Goal: Task Accomplishment & Management: Complete application form

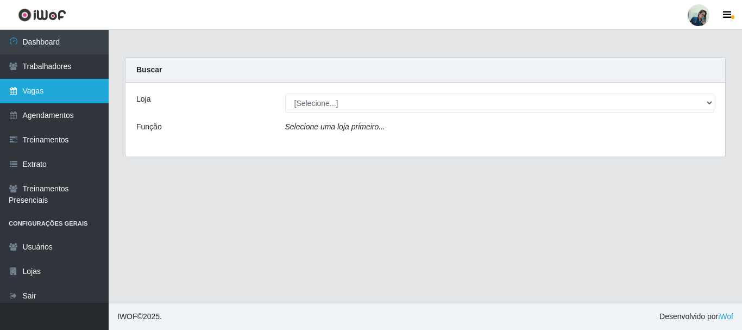
click at [29, 93] on link "Vagas" at bounding box center [54, 91] width 109 height 24
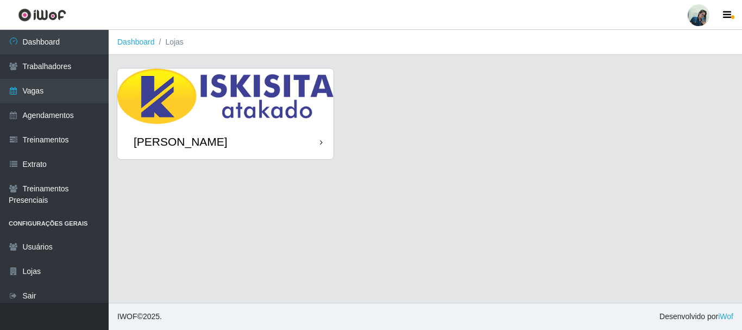
click at [239, 108] on img at bounding box center [225, 95] width 216 height 55
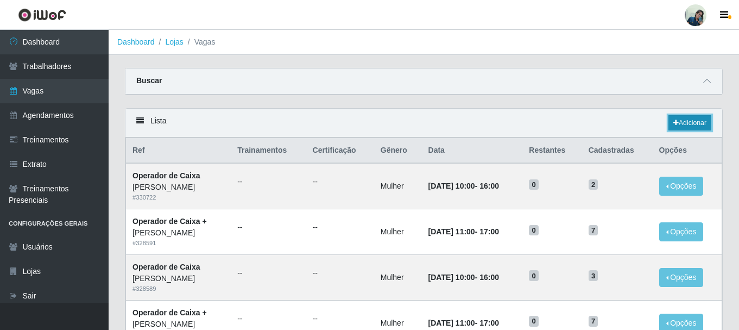
click at [688, 125] on link "Adicionar" at bounding box center [690, 122] width 43 height 15
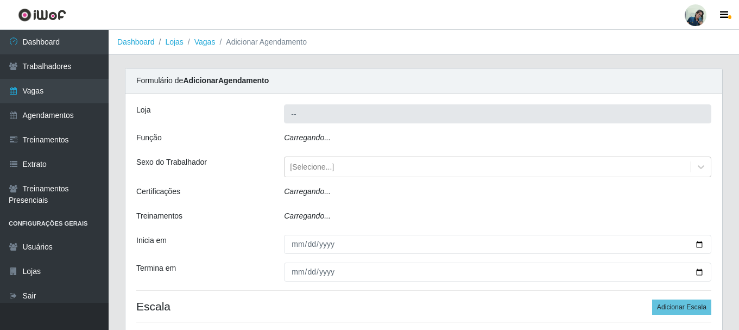
type input "[PERSON_NAME]"
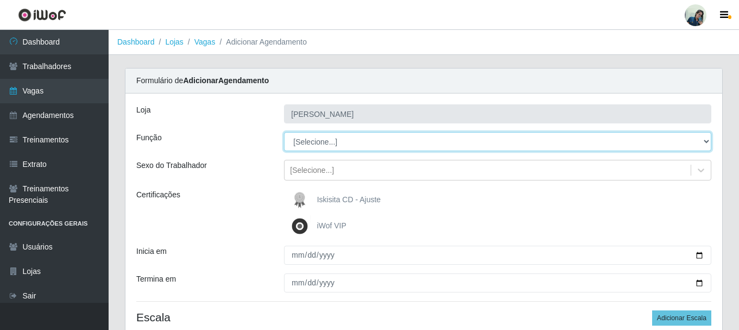
click at [337, 145] on select "[Selecione...] Auxiliar de Estacionamento Auxiliar de Estacionamento + Auxiliar…" at bounding box center [497, 141] width 427 height 19
click at [284, 132] on select "[Selecione...] Auxiliar de Estacionamento Auxiliar de Estacionamento + Auxiliar…" at bounding box center [497, 141] width 427 height 19
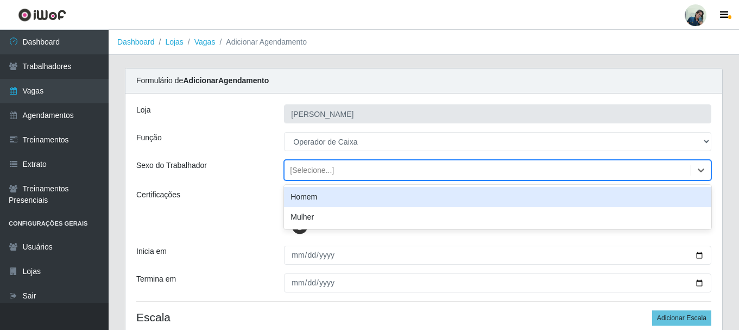
click at [325, 172] on div "[Selecione...]" at bounding box center [312, 170] width 44 height 11
click at [306, 200] on div "Homem" at bounding box center [497, 197] width 427 height 20
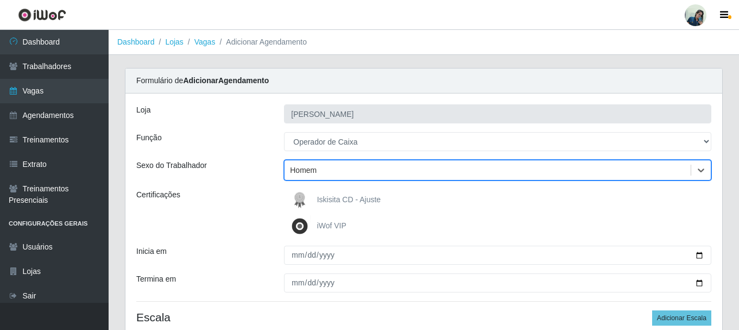
click at [269, 178] on div "Sexo do Trabalhador" at bounding box center [202, 170] width 148 height 21
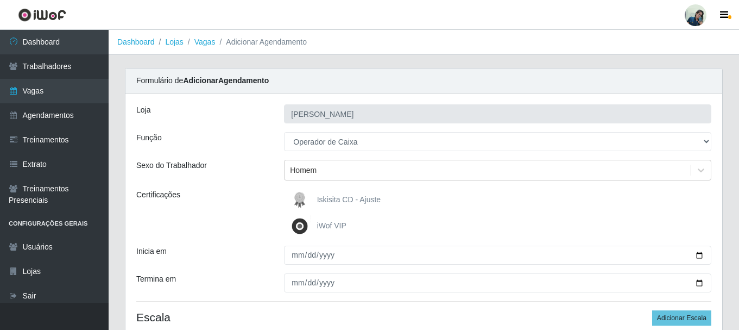
scroll to position [54, 0]
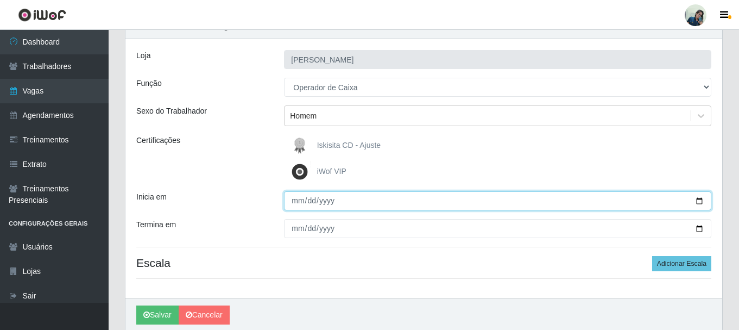
click at [294, 204] on input "Inicia em" at bounding box center [497, 200] width 427 height 19
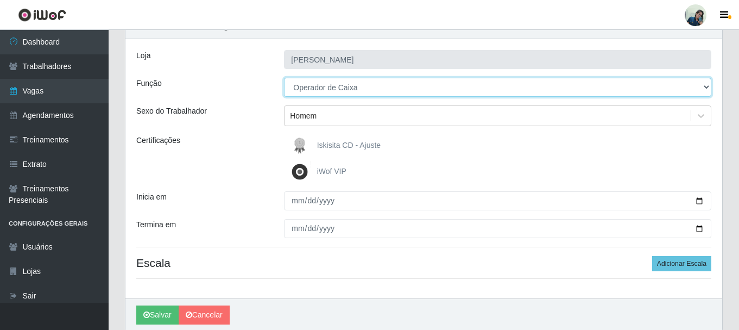
click at [323, 81] on select "[Selecione...] Auxiliar de Estacionamento Auxiliar de Estacionamento + Auxiliar…" at bounding box center [497, 87] width 427 height 19
select select "1"
click at [284, 78] on select "[Selecione...] Auxiliar de Estacionamento Auxiliar de Estacionamento + Auxiliar…" at bounding box center [497, 87] width 427 height 19
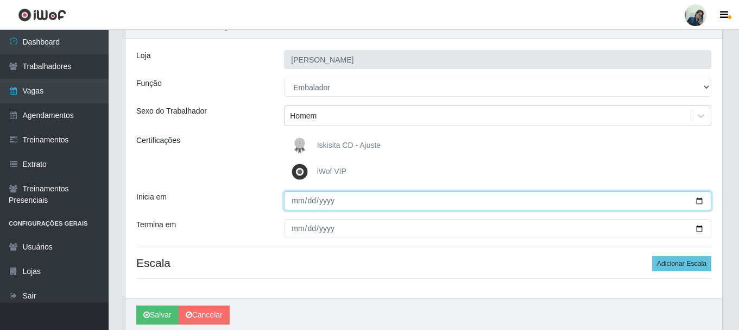
click at [300, 202] on input "Inicia em" at bounding box center [497, 200] width 427 height 19
type input "[DATE]"
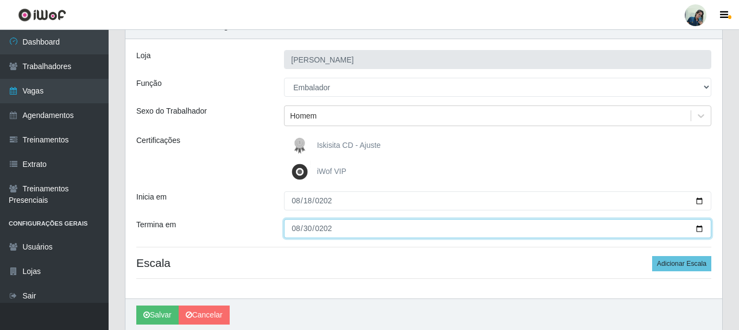
type input "[DATE]"
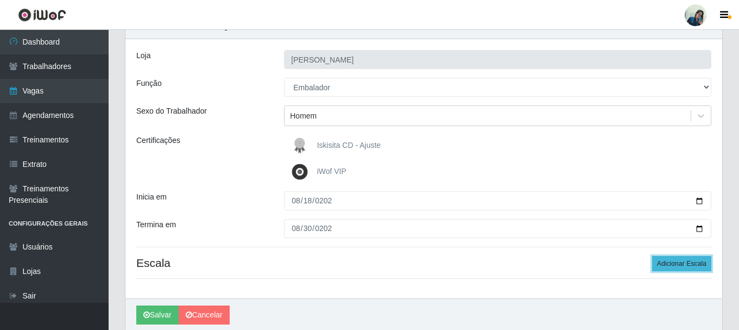
click at [675, 263] on button "Adicionar Escala" at bounding box center [681, 263] width 59 height 15
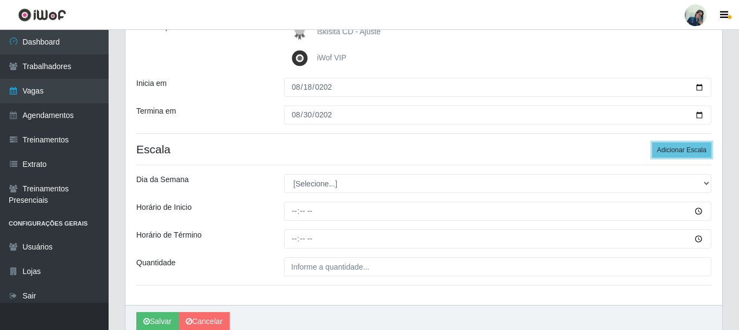
scroll to position [216, 0]
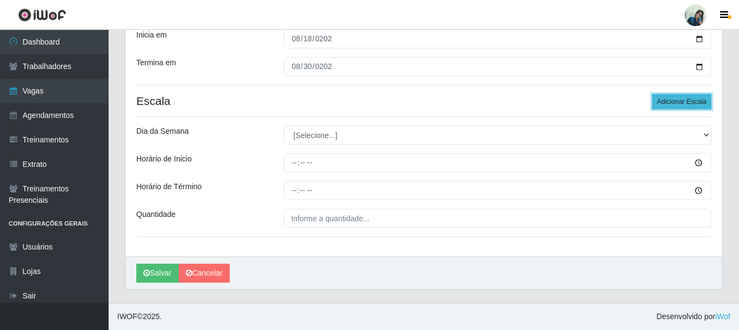
click at [668, 98] on button "Adicionar Escala" at bounding box center [681, 101] width 59 height 15
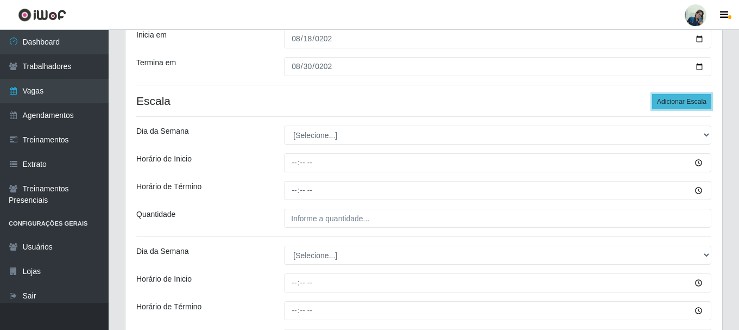
click at [668, 98] on button "Adicionar Escala" at bounding box center [681, 101] width 59 height 15
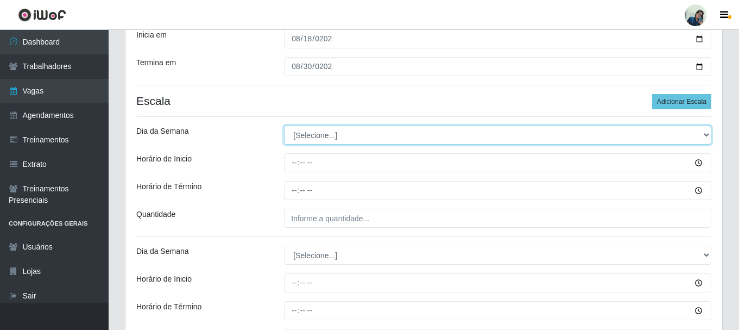
click at [297, 132] on select "[Selecione...] Segunda Terça Quarta Quinta Sexta Sábado Domingo" at bounding box center [497, 134] width 427 height 19
select select "1"
click at [284, 125] on select "[Selecione...] Segunda Terça Quarta Quinta Sexta Sábado Domingo" at bounding box center [497, 134] width 427 height 19
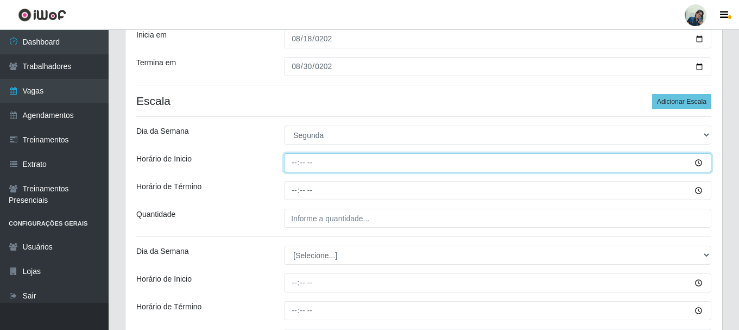
click at [290, 163] on input "Horário de Inicio" at bounding box center [497, 162] width 427 height 19
type input "10:00"
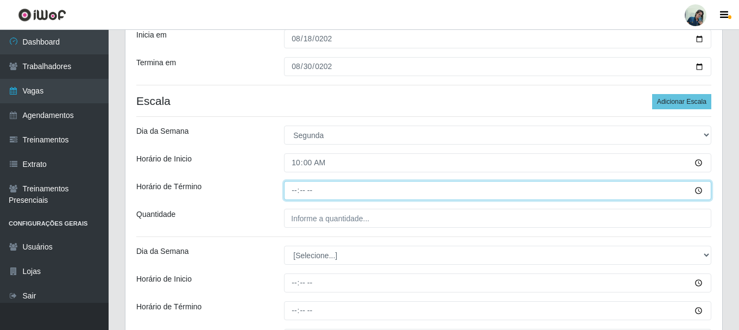
click at [297, 195] on input "Horário de Término" at bounding box center [497, 190] width 427 height 19
type input "16:00"
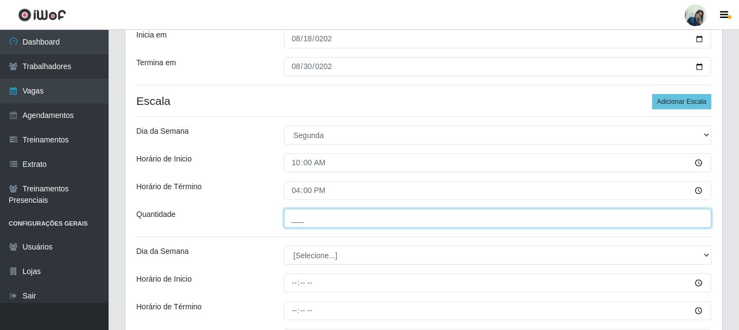
click at [406, 219] on input "___" at bounding box center [497, 218] width 427 height 19
type input "4__"
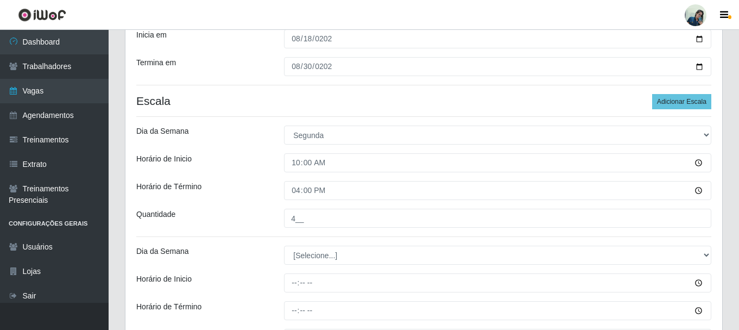
click at [209, 178] on div "[PERSON_NAME] Função [Selecione...] Auxiliar de Estacionamento Auxiliar de Esta…" at bounding box center [423, 306] width 597 height 859
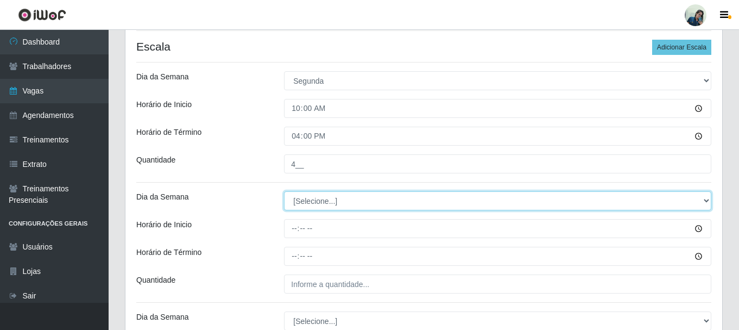
click at [295, 199] on select "[Selecione...] Segunda Terça Quarta Quinta Sexta Sábado Domingo" at bounding box center [497, 200] width 427 height 19
select select "2"
click at [284, 191] on select "[Selecione...] Segunda Terça Quarta Quinta Sexta Sábado Domingo" at bounding box center [497, 200] width 427 height 19
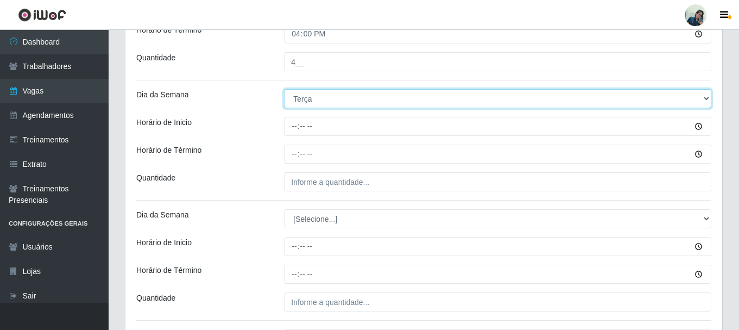
scroll to position [379, 0]
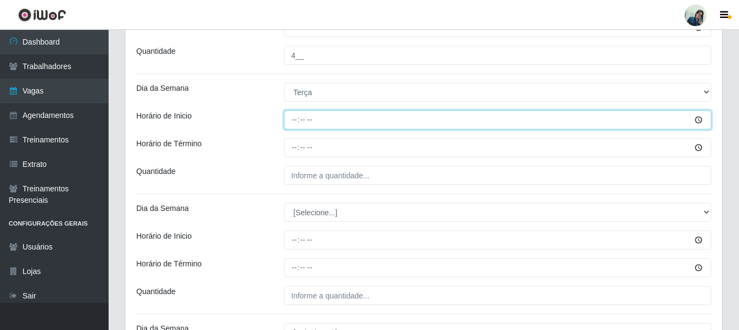
click at [297, 119] on input "Horário de Inicio" at bounding box center [497, 119] width 427 height 19
type input "10:00"
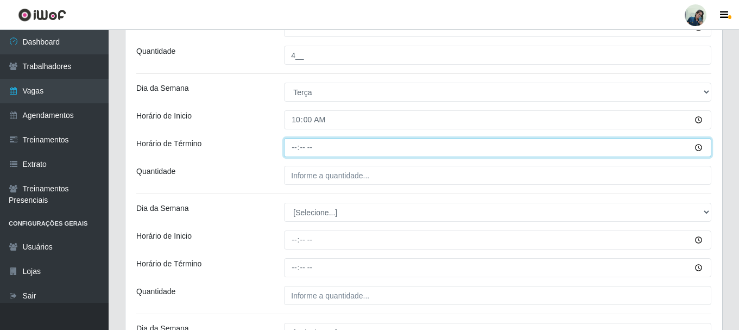
click at [297, 149] on input "Horário de Término" at bounding box center [497, 147] width 427 height 19
type input "16:00"
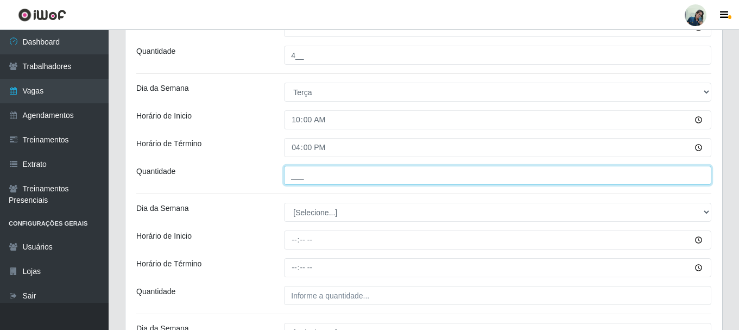
click at [364, 183] on input "___" at bounding box center [497, 175] width 427 height 19
type input "4__"
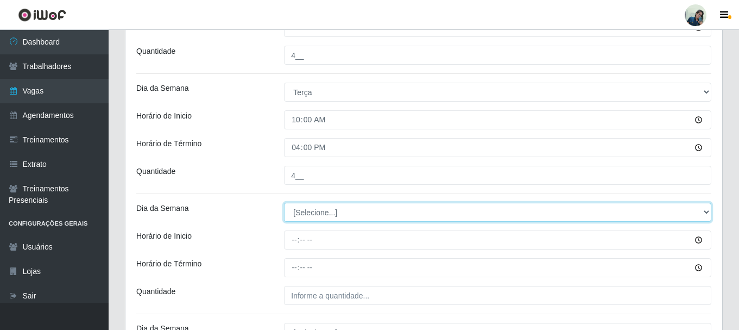
click at [323, 213] on select "[Selecione...] Segunda Terça Quarta Quinta Sexta Sábado Domingo" at bounding box center [497, 212] width 427 height 19
select select "3"
click at [284, 203] on select "[Selecione...] Segunda Terça Quarta Quinta Sexta Sábado Domingo" at bounding box center [497, 212] width 427 height 19
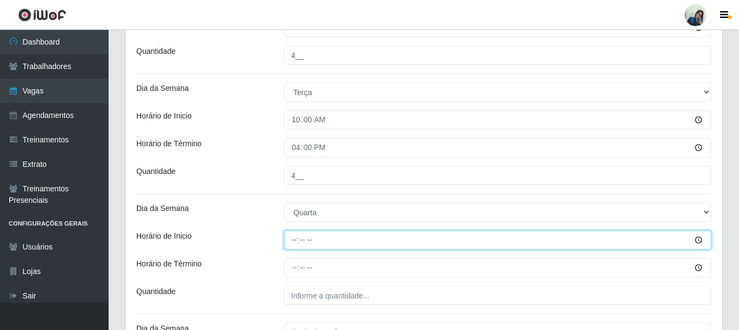
click at [298, 240] on input "Horário de Inicio" at bounding box center [497, 239] width 427 height 19
type input "10:00"
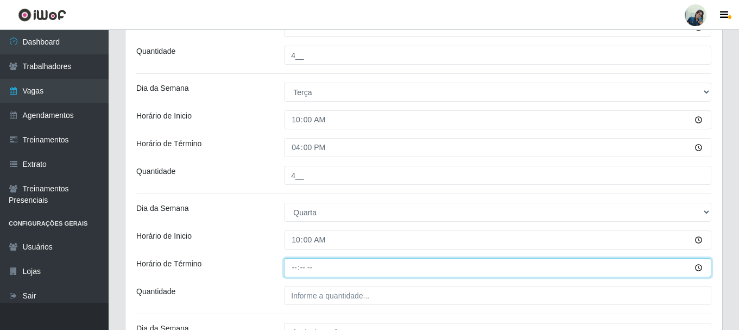
click at [297, 266] on input "Horário de Término" at bounding box center [497, 267] width 427 height 19
type input "16:00"
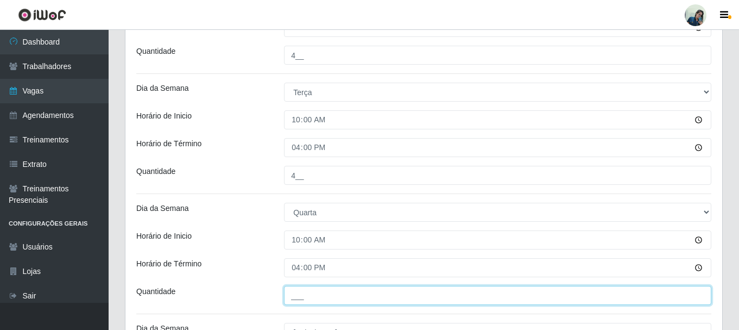
click at [302, 304] on input "___" at bounding box center [497, 295] width 427 height 19
type input "4__"
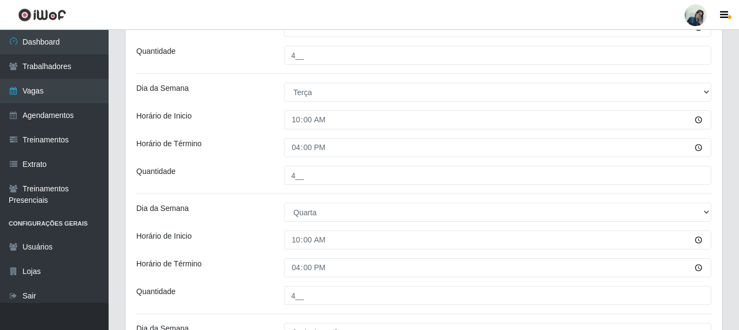
click at [186, 187] on div "[PERSON_NAME] Função [Selecione...] Auxiliar de Estacionamento Auxiliar de Esta…" at bounding box center [423, 143] width 597 height 859
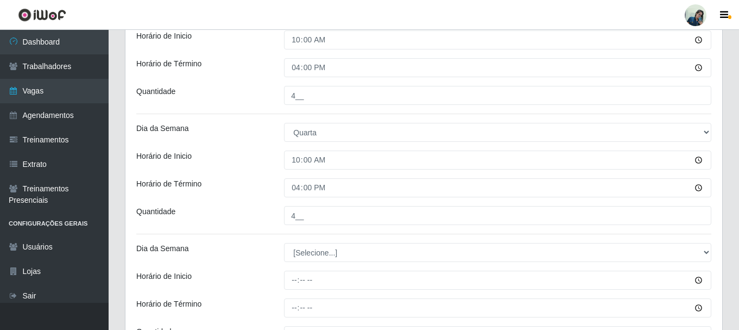
scroll to position [488, 0]
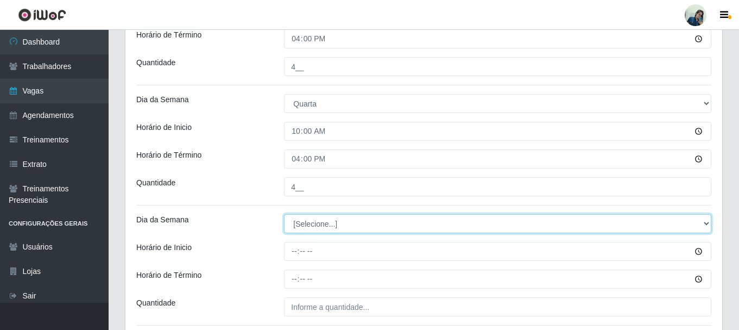
click at [295, 229] on select "[Selecione...] Segunda Terça Quarta Quinta Sexta Sábado Domingo" at bounding box center [497, 223] width 427 height 19
select select "4"
click at [284, 214] on select "[Selecione...] Segunda Terça Quarta Quinta Sexta Sábado Domingo" at bounding box center [497, 223] width 427 height 19
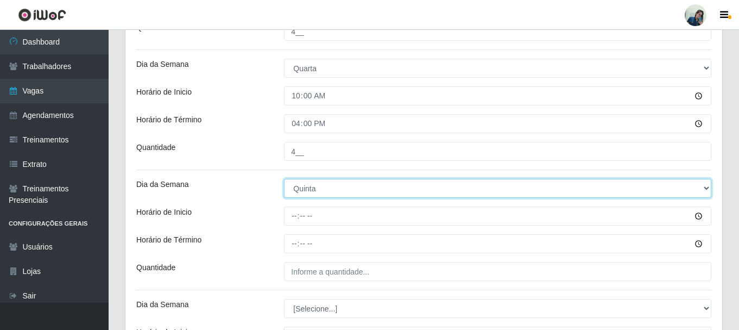
scroll to position [542, 0]
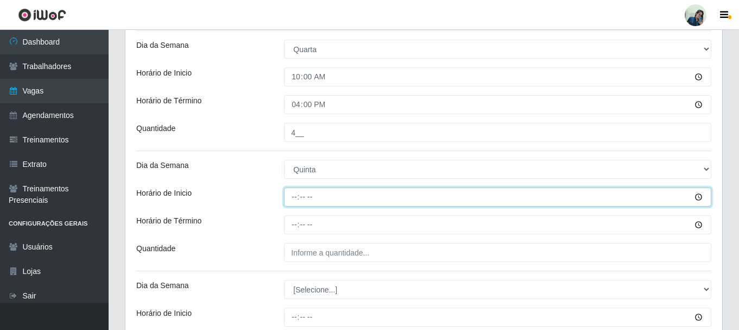
click at [292, 199] on input "Horário de Inicio" at bounding box center [497, 196] width 427 height 19
type input "10:00"
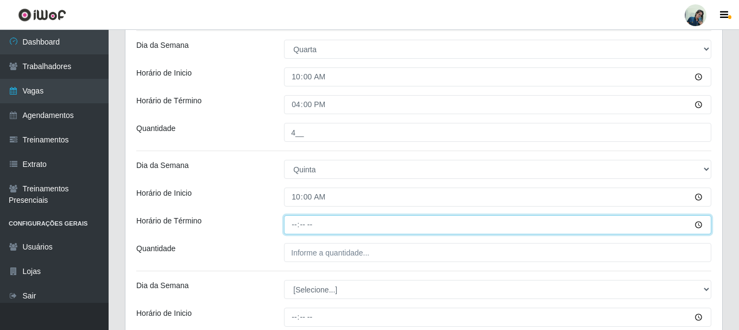
click at [297, 229] on input "Horário de Término" at bounding box center [497, 224] width 427 height 19
type input "16:00"
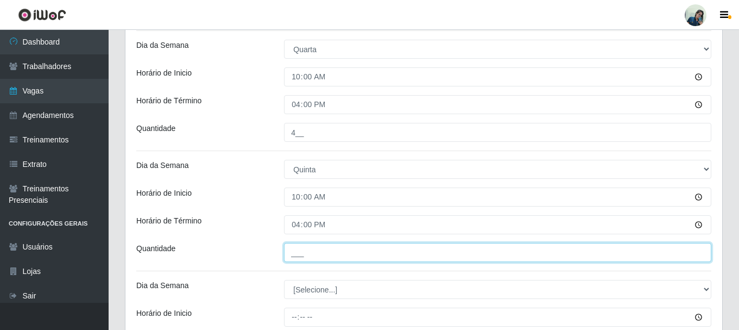
click at [305, 251] on input "___" at bounding box center [497, 252] width 427 height 19
type input "4__"
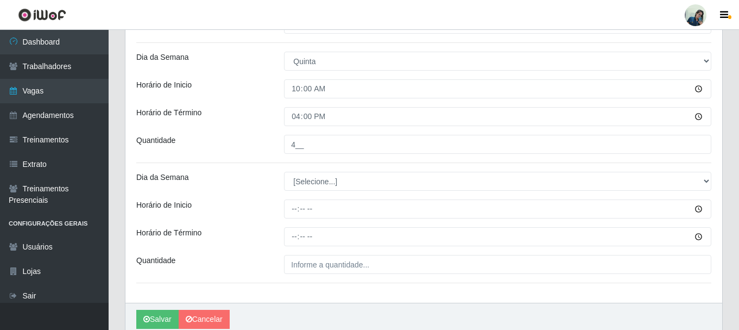
scroll to position [651, 0]
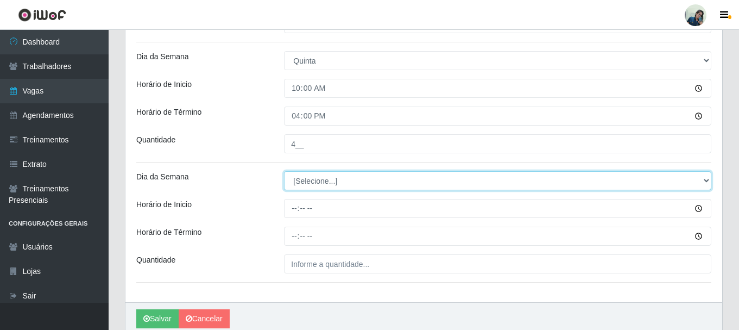
click at [317, 181] on select "[Selecione...] Segunda Terça Quarta Quinta Sexta Sábado Domingo" at bounding box center [497, 180] width 427 height 19
select select "5"
click at [284, 171] on select "[Selecione...] Segunda Terça Quarta Quinta Sexta Sábado Domingo" at bounding box center [497, 180] width 427 height 19
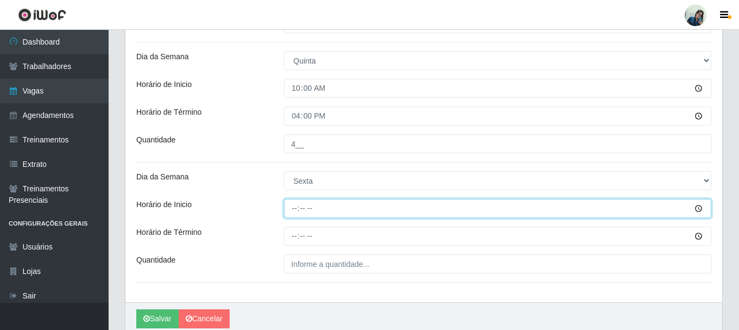
click at [293, 211] on input "Horário de Inicio" at bounding box center [497, 208] width 427 height 19
type input "10:00"
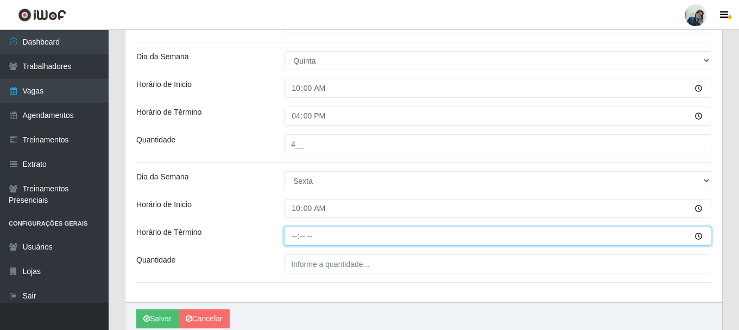
click at [298, 232] on input "Horário de Término" at bounding box center [497, 236] width 427 height 19
type input "16:00"
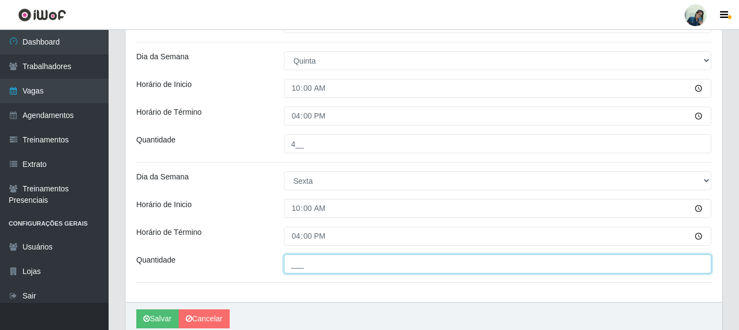
click at [305, 266] on input "___" at bounding box center [497, 263] width 427 height 19
type input "4__"
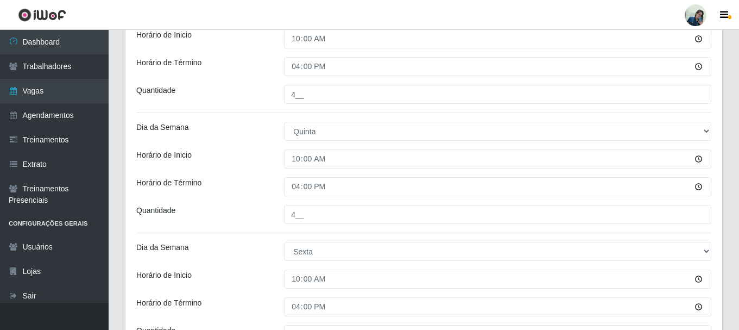
scroll to position [696, 0]
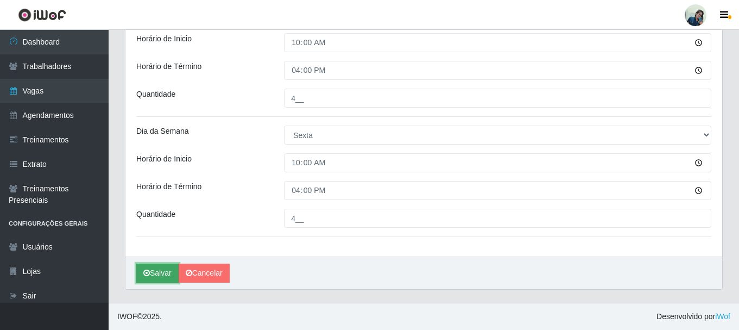
click at [162, 272] on button "Salvar" at bounding box center [157, 272] width 42 height 19
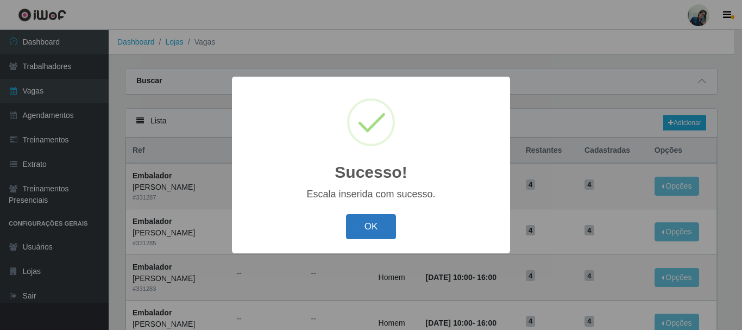
click at [375, 236] on button "OK" at bounding box center [371, 227] width 51 height 26
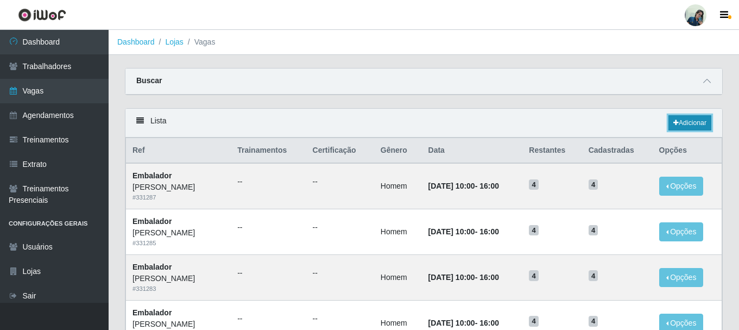
click at [688, 121] on link "Adicionar" at bounding box center [690, 122] width 43 height 15
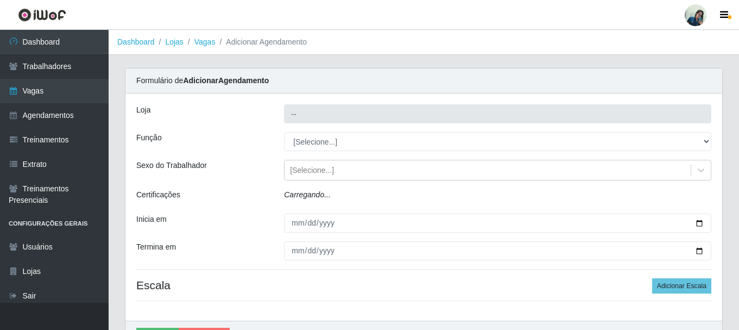
type input "[PERSON_NAME]"
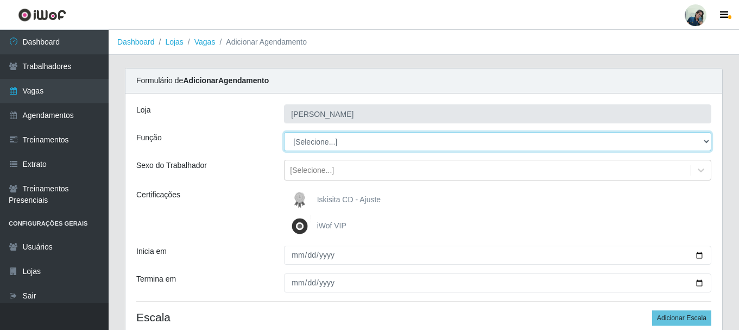
click at [320, 139] on select "[Selecione...] Auxiliar de Estacionamento Auxiliar de Estacionamento + Auxiliar…" at bounding box center [497, 141] width 427 height 19
select select "70"
click at [284, 132] on select "[Selecione...] Auxiliar de Estacionamento Auxiliar de Estacionamento + Auxiliar…" at bounding box center [497, 141] width 427 height 19
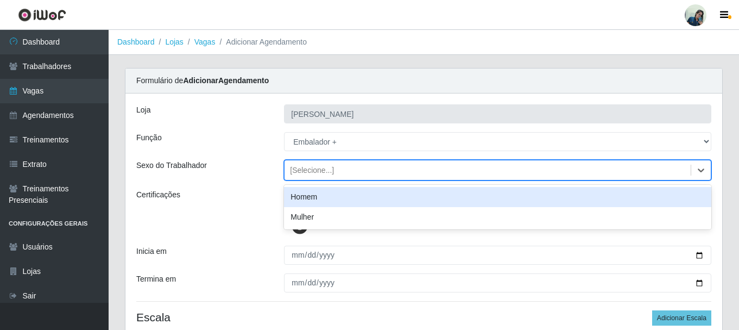
click at [325, 179] on div "[Selecione...]" at bounding box center [488, 170] width 406 height 18
click at [320, 194] on div "Homem" at bounding box center [497, 197] width 427 height 20
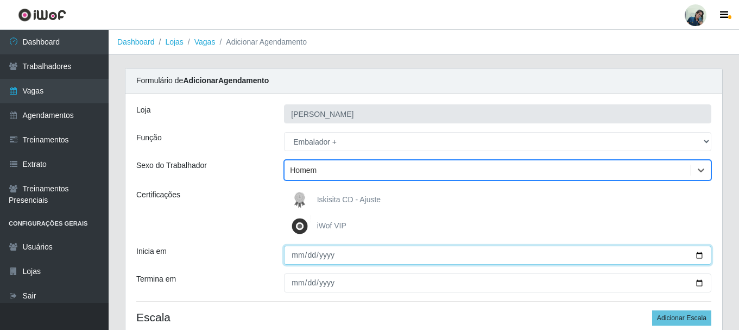
click at [303, 249] on input "Inicia em" at bounding box center [497, 255] width 427 height 19
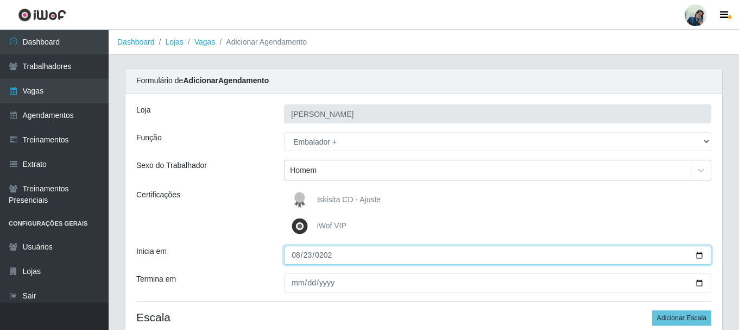
type input "[DATE]"
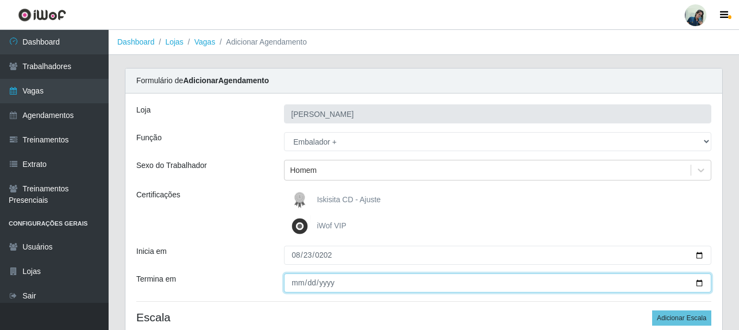
click at [294, 281] on input "Termina em" at bounding box center [497, 282] width 427 height 19
type input "[PHONE_NUMBER]"
type input "[DATE]"
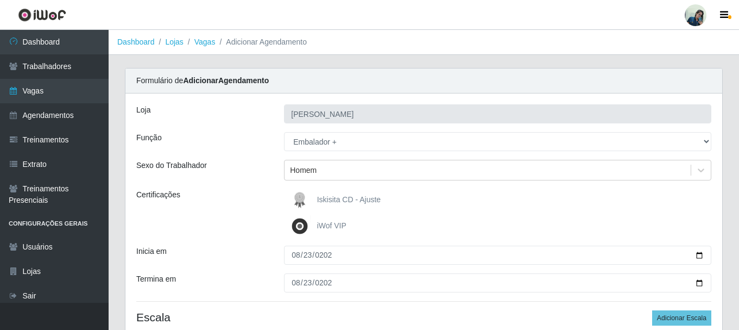
click at [268, 273] on div "Termina em" at bounding box center [202, 282] width 148 height 19
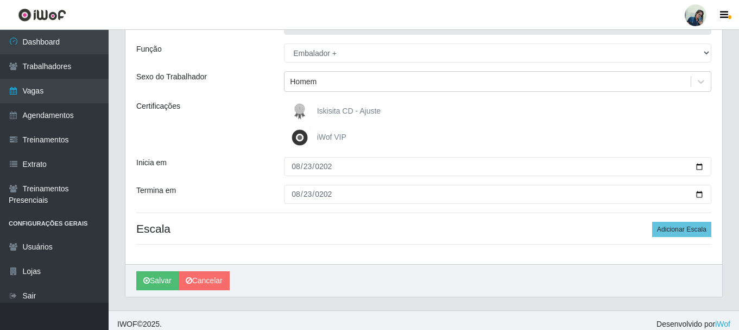
scroll to position [96, 0]
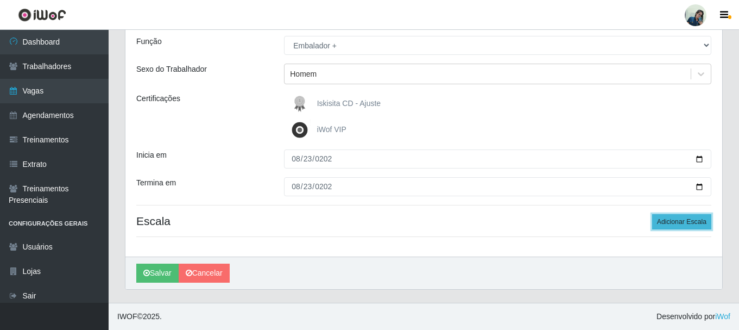
click at [672, 216] on button "Adicionar Escala" at bounding box center [681, 221] width 59 height 15
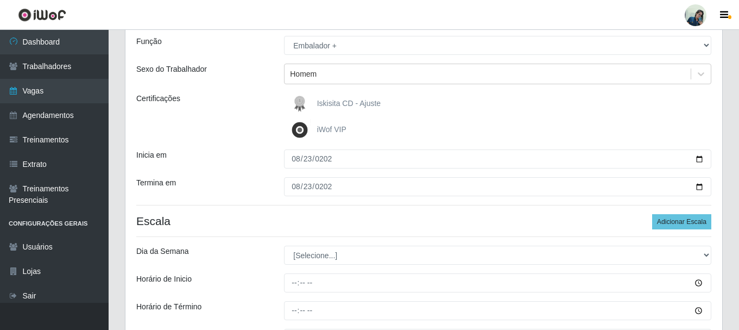
click at [214, 234] on div "[PERSON_NAME] Função [Selecione...] Auxiliar de Estacionamento Auxiliar de Esta…" at bounding box center [423, 186] width 597 height 379
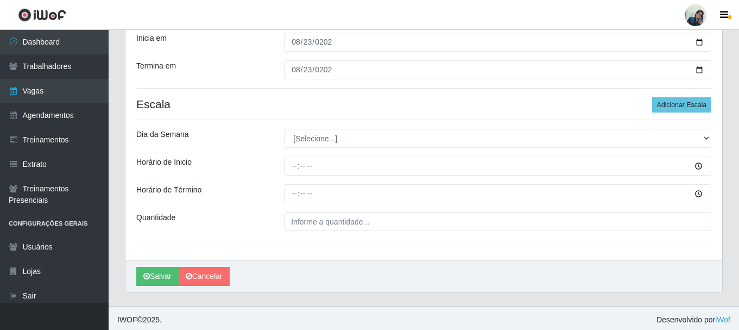
scroll to position [216, 0]
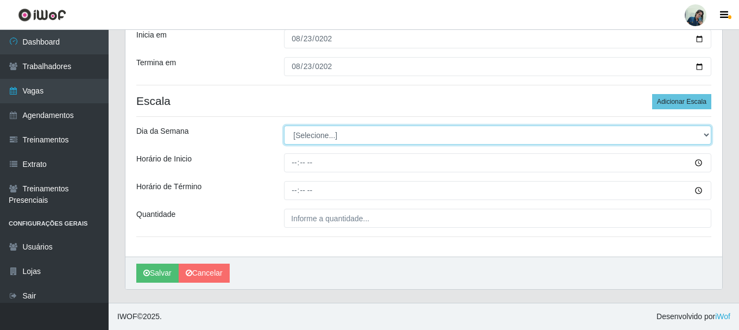
click at [309, 135] on select "[Selecione...] Segunda Terça Quarta Quinta Sexta Sábado Domingo" at bounding box center [497, 134] width 427 height 19
select select "6"
click at [284, 125] on select "[Selecione...] Segunda Terça Quarta Quinta Sexta Sábado Domingo" at bounding box center [497, 134] width 427 height 19
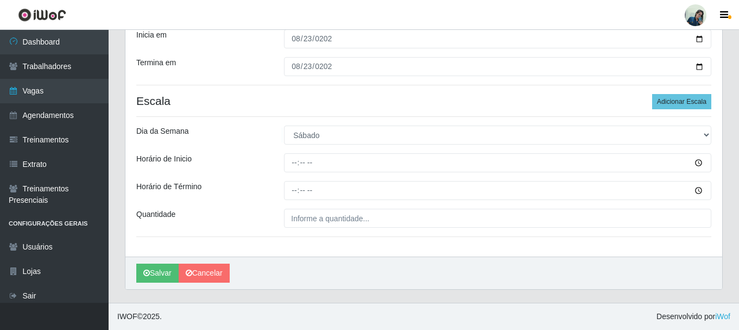
click at [295, 150] on div "[PERSON_NAME] Função [Selecione...] Auxiliar de Estacionamento Auxiliar de Esta…" at bounding box center [423, 66] width 597 height 379
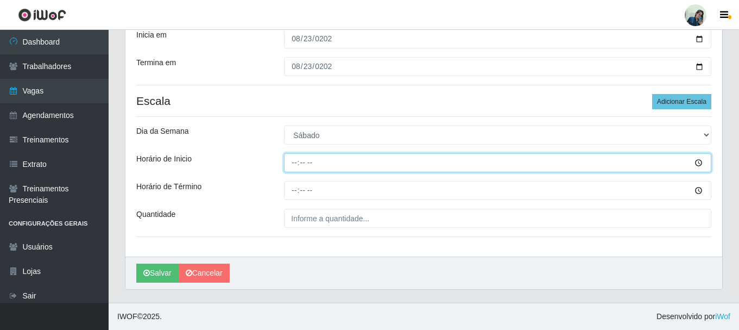
click at [286, 172] on input "Horário de Inicio" at bounding box center [497, 162] width 427 height 19
type input "10:00"
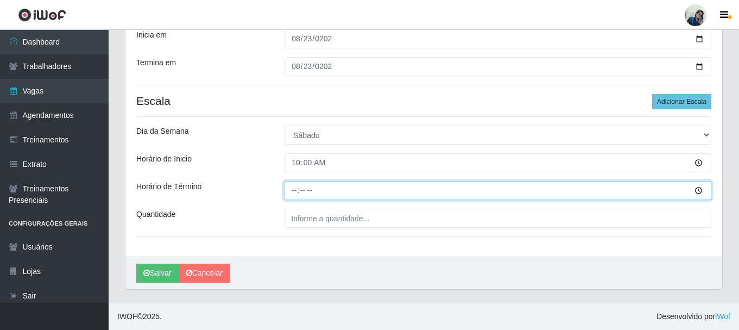
click at [290, 194] on input "Horário de Término" at bounding box center [497, 190] width 427 height 19
type input "16:00"
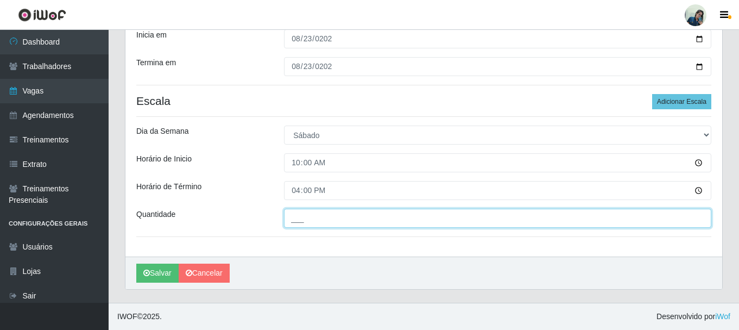
click at [309, 218] on input "___" at bounding box center [497, 218] width 427 height 19
type input "4__"
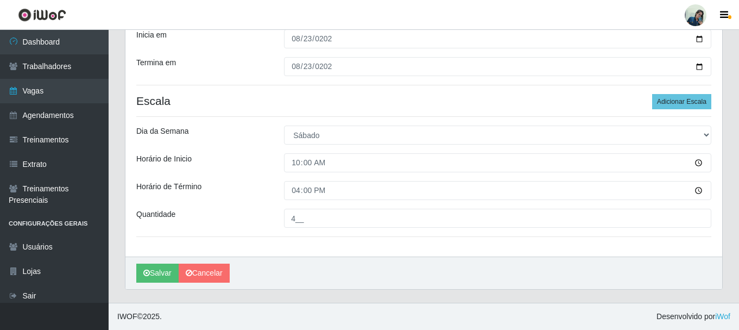
click at [244, 175] on div "[PERSON_NAME] Função [Selecione...] Auxiliar de Estacionamento Auxiliar de Esta…" at bounding box center [423, 66] width 597 height 379
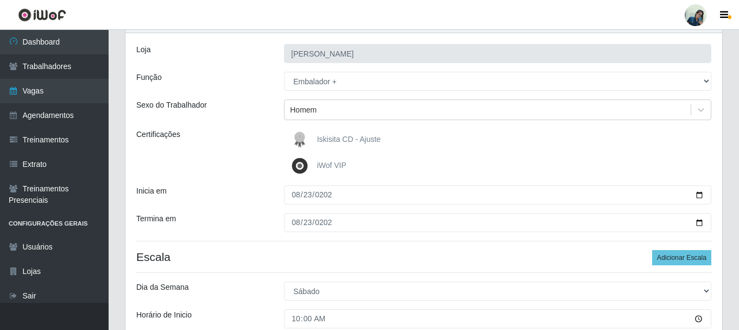
scroll to position [109, 0]
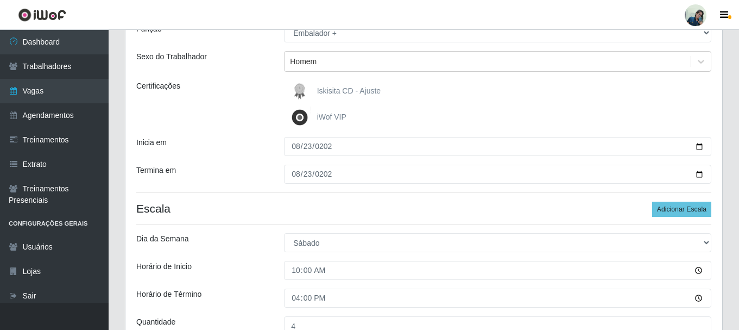
click at [254, 174] on div "Termina em" at bounding box center [202, 174] width 148 height 19
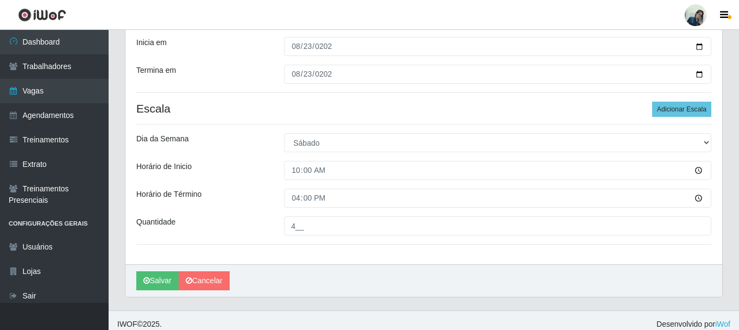
scroll to position [216, 0]
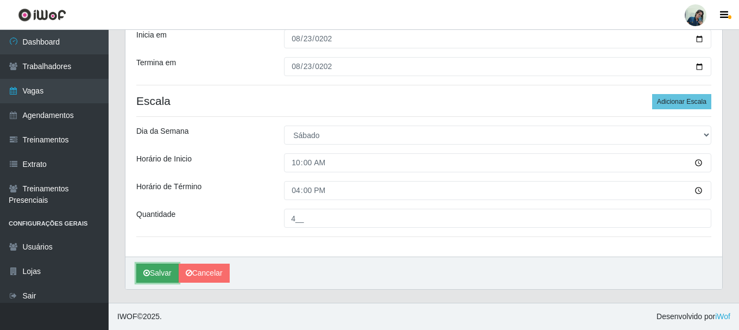
click at [156, 271] on button "Salvar" at bounding box center [157, 272] width 42 height 19
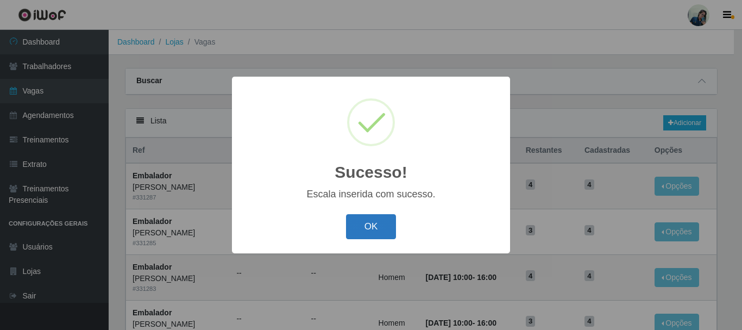
click at [369, 225] on button "OK" at bounding box center [371, 227] width 51 height 26
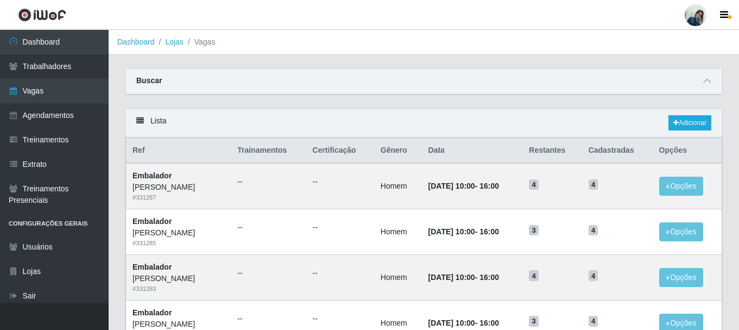
click at [708, 112] on div "Lista Adicionar" at bounding box center [423, 123] width 597 height 29
click at [694, 125] on link "Adicionar" at bounding box center [690, 122] width 43 height 15
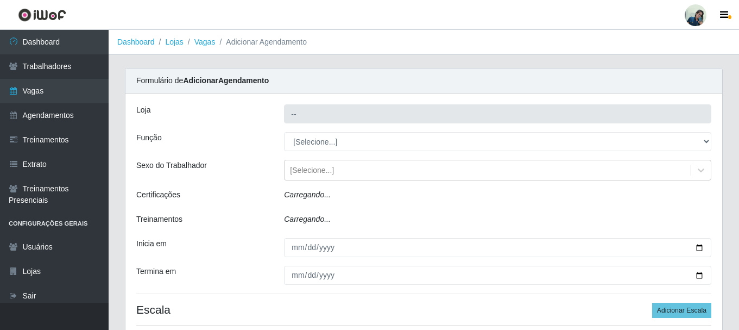
type input "[PERSON_NAME]"
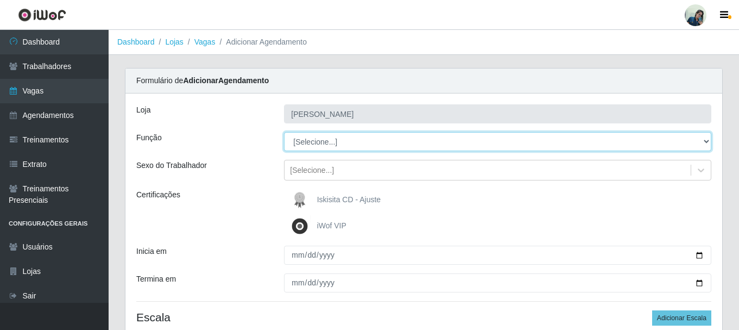
click at [295, 141] on select "[Selecione...] Auxiliar de Estacionamento Auxiliar de Estacionamento + Auxiliar…" at bounding box center [497, 141] width 427 height 19
select select "70"
click at [284, 132] on select "[Selecione...] Auxiliar de Estacionamento Auxiliar de Estacionamento + Auxiliar…" at bounding box center [497, 141] width 427 height 19
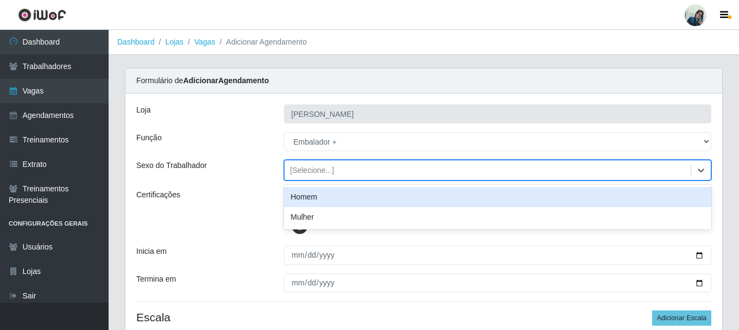
click at [323, 162] on div "[Selecione...]" at bounding box center [488, 170] width 406 height 18
click at [313, 199] on div "Homem" at bounding box center [497, 197] width 427 height 20
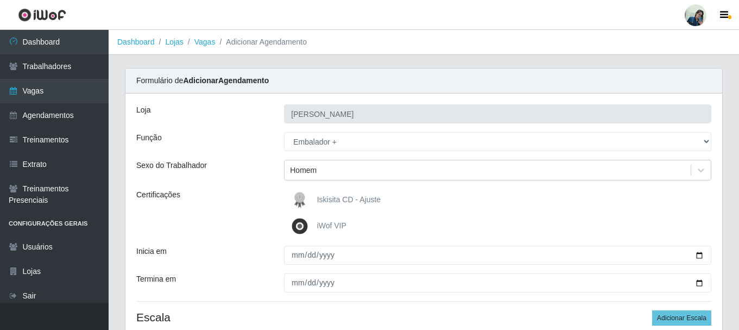
click at [267, 176] on div "Sexo do Trabalhador" at bounding box center [202, 170] width 148 height 21
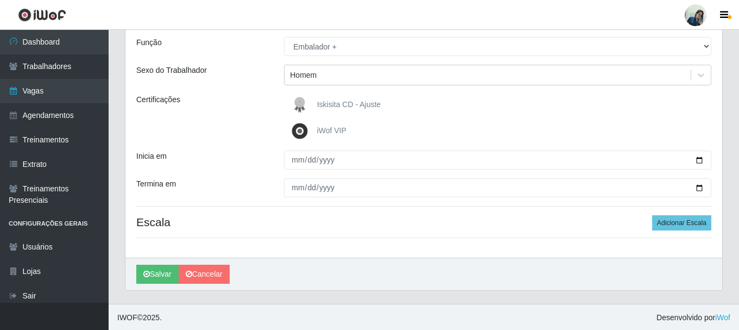
scroll to position [96, 0]
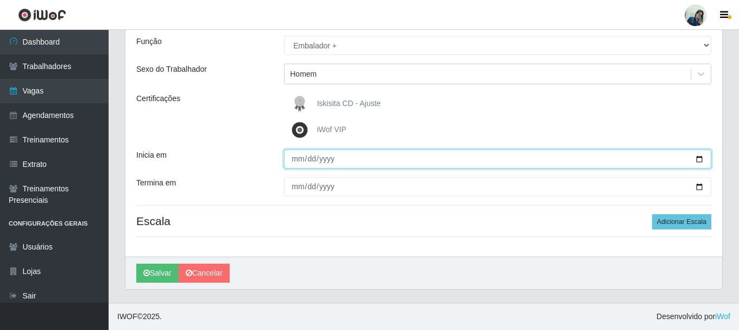
click at [295, 163] on input "Inicia em" at bounding box center [497, 158] width 427 height 19
type input "[DATE]"
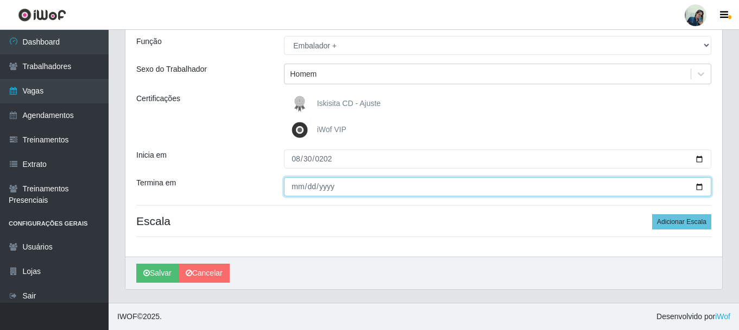
click at [300, 188] on input "Termina em" at bounding box center [497, 186] width 427 height 19
type input "[DATE]"
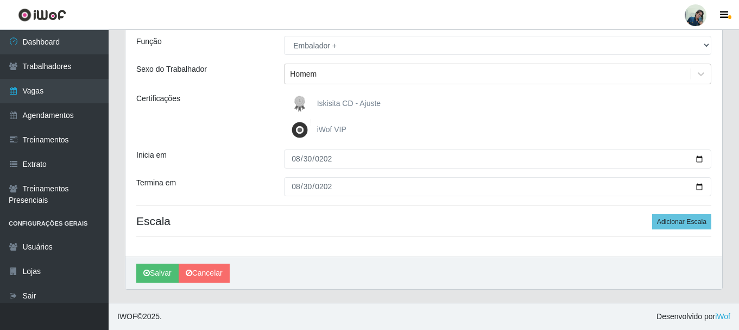
click at [224, 142] on div "[PERSON_NAME] Função [Selecione...] Auxiliar de Estacionamento Auxiliar de Esta…" at bounding box center [423, 126] width 597 height 259
click at [657, 227] on button "Adicionar Escala" at bounding box center [681, 221] width 59 height 15
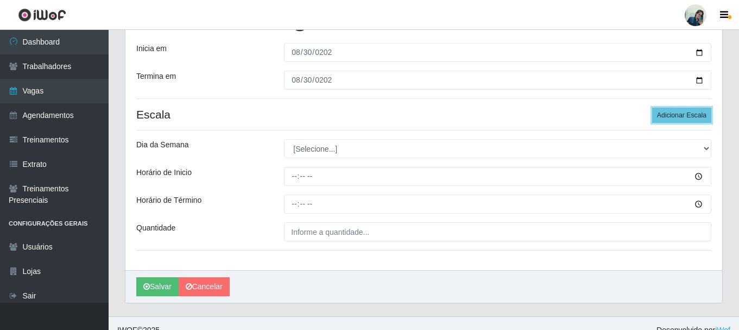
scroll to position [205, 0]
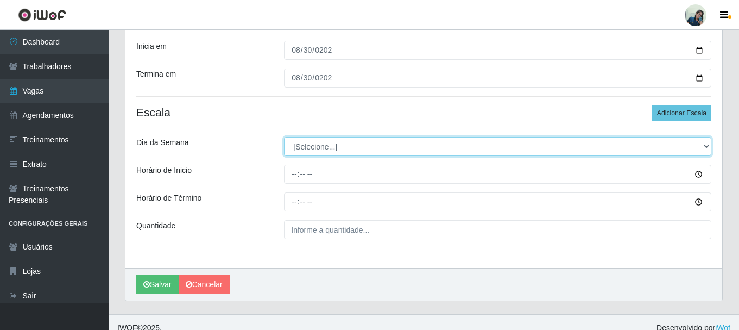
click at [310, 143] on select "[Selecione...] Segunda Terça Quarta Quinta Sexta Sábado Domingo" at bounding box center [497, 146] width 427 height 19
select select "6"
click at [284, 137] on select "[Selecione...] Segunda Terça Quarta Quinta Sexta Sábado Domingo" at bounding box center [497, 146] width 427 height 19
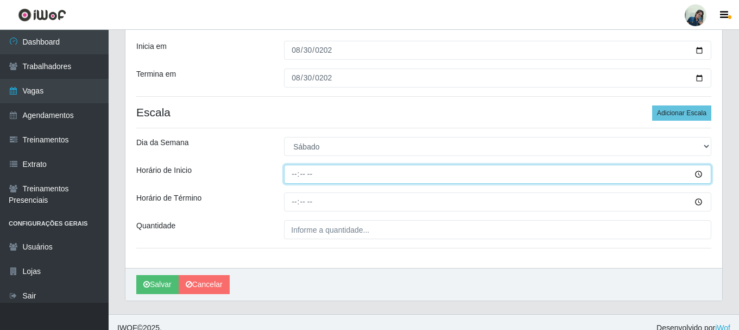
click at [293, 175] on input "Horário de Inicio" at bounding box center [497, 174] width 427 height 19
type input "10:00"
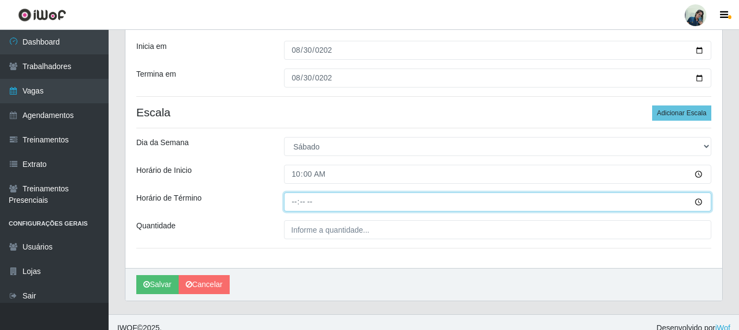
click at [294, 210] on input "Horário de Término" at bounding box center [497, 201] width 427 height 19
type input "16:00"
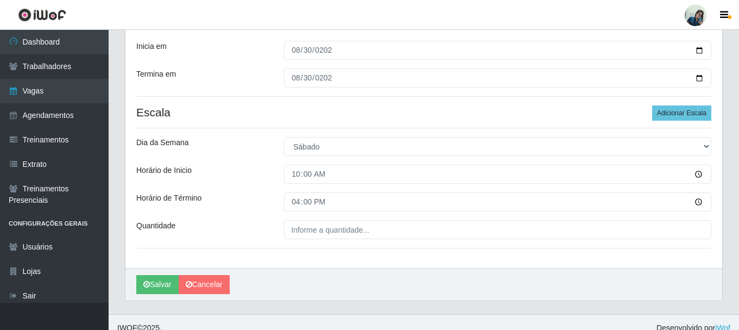
click at [304, 241] on div "[PERSON_NAME] Função [Selecione...] Auxiliar de Estacionamento Auxiliar de Esta…" at bounding box center [423, 78] width 597 height 379
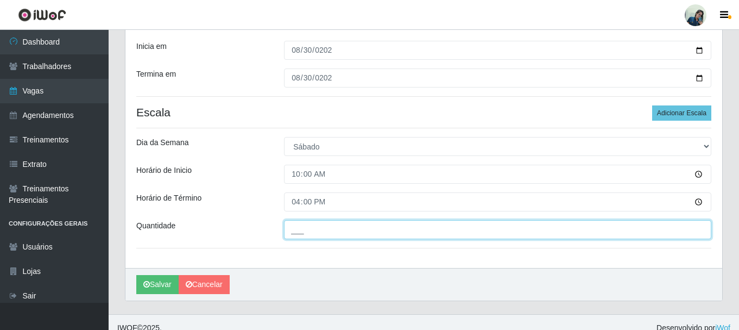
click at [311, 236] on input "___" at bounding box center [497, 229] width 427 height 19
type input "4__"
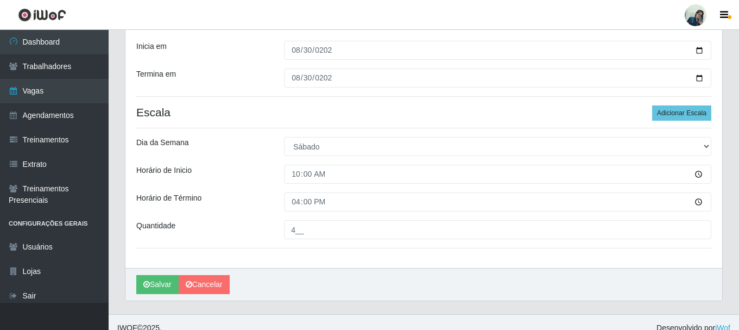
click at [131, 281] on div "[PERSON_NAME]" at bounding box center [423, 284] width 597 height 33
click at [154, 284] on button "Salvar" at bounding box center [157, 284] width 42 height 19
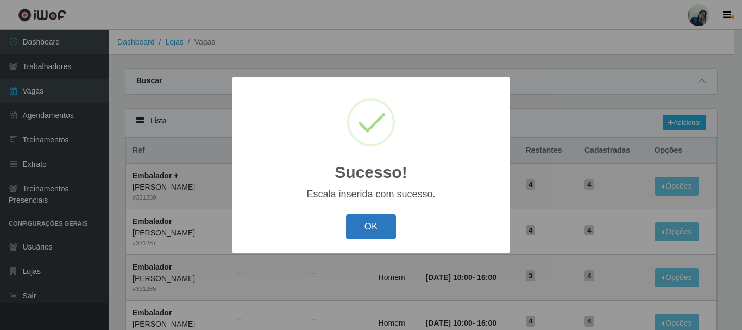
click at [361, 223] on button "OK" at bounding box center [371, 227] width 51 height 26
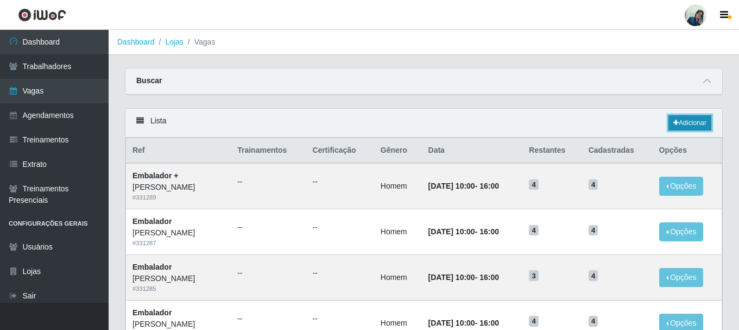
click at [685, 119] on link "Adicionar" at bounding box center [690, 122] width 43 height 15
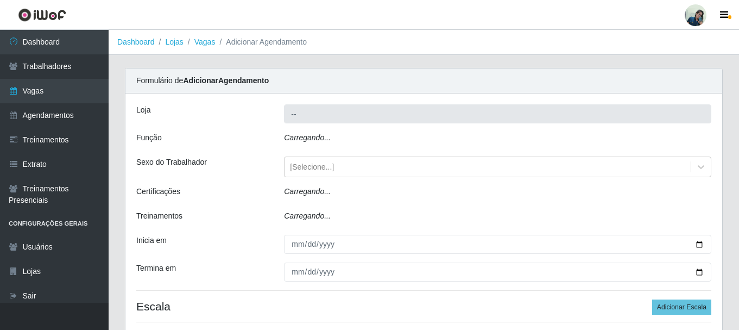
type input "[PERSON_NAME]"
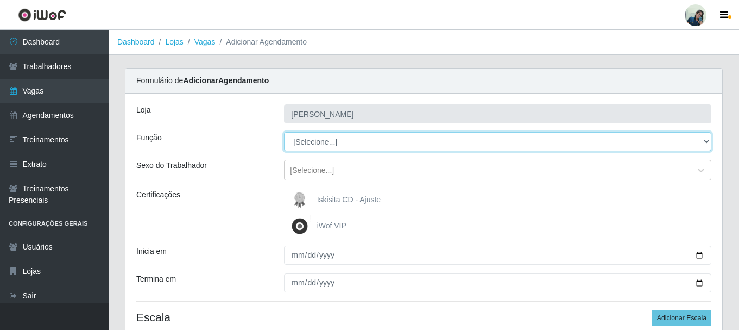
click at [304, 145] on select "[Selecione...] Auxiliar de Estacionamento Auxiliar de Estacionamento + Auxiliar…" at bounding box center [497, 141] width 427 height 19
select select "22"
click at [284, 132] on select "[Selecione...] Auxiliar de Estacionamento Auxiliar de Estacionamento + Auxiliar…" at bounding box center [497, 141] width 427 height 19
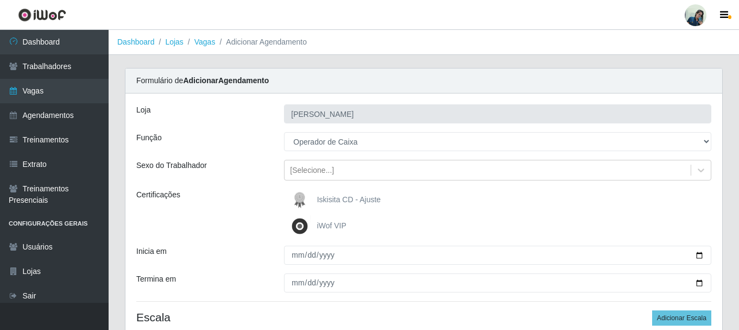
click at [234, 133] on div "Função" at bounding box center [202, 141] width 148 height 19
click at [322, 169] on div "[Selecione...]" at bounding box center [312, 170] width 44 height 11
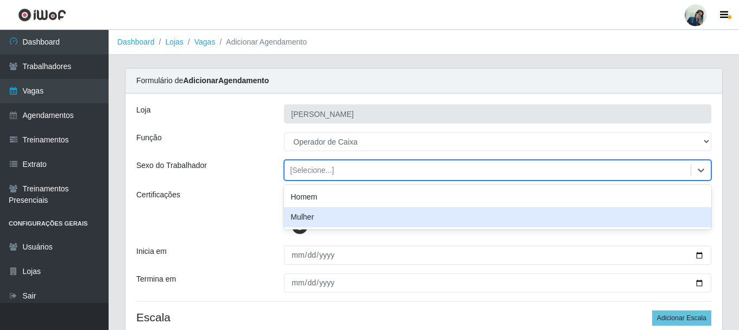
click at [309, 212] on div "Mulher" at bounding box center [497, 217] width 427 height 20
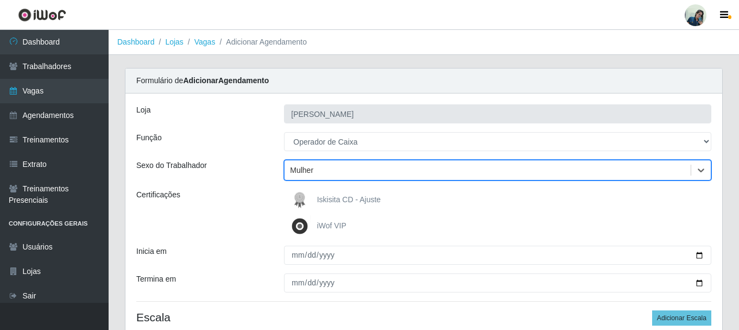
click at [241, 203] on div "Certificações" at bounding box center [202, 213] width 148 height 48
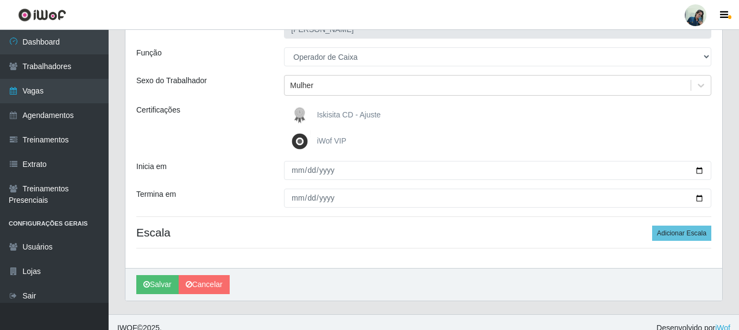
scroll to position [96, 0]
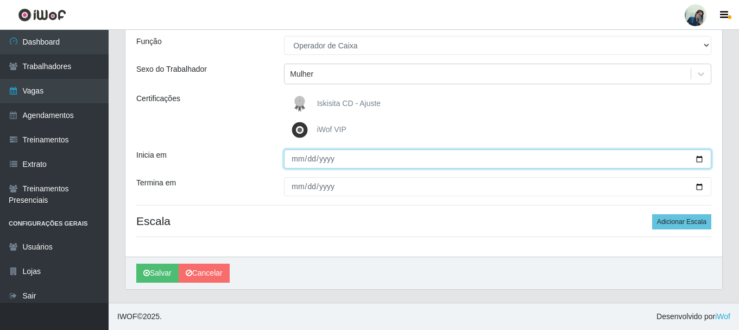
click at [299, 166] on input "Inicia em" at bounding box center [497, 158] width 427 height 19
type input "[DATE]"
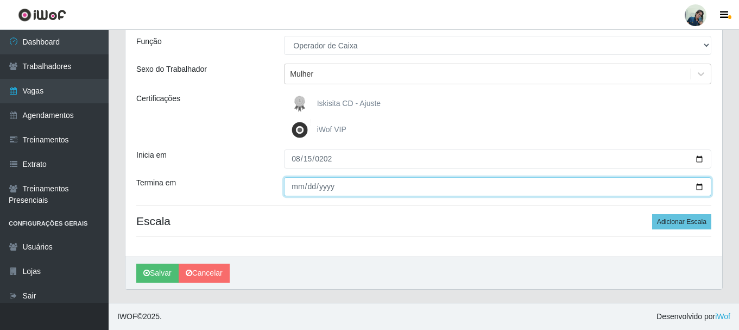
click at [297, 187] on input "Termina em" at bounding box center [497, 186] width 427 height 19
type input "[DATE]"
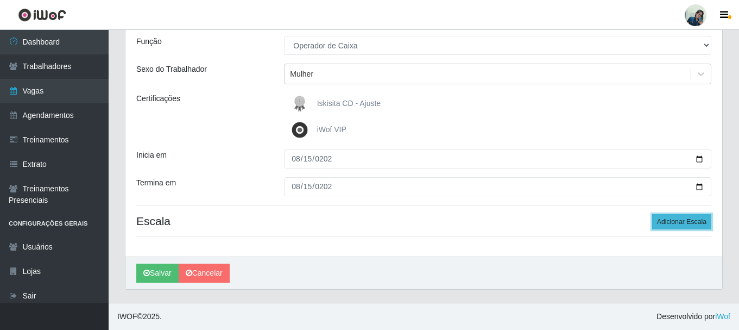
click at [673, 224] on button "Adicionar Escala" at bounding box center [681, 221] width 59 height 15
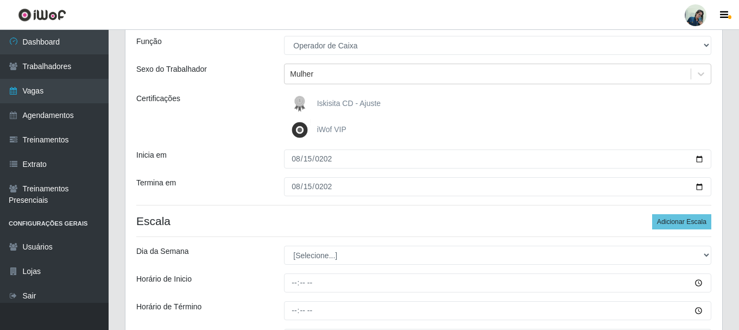
click at [243, 181] on div "Termina em" at bounding box center [202, 186] width 148 height 19
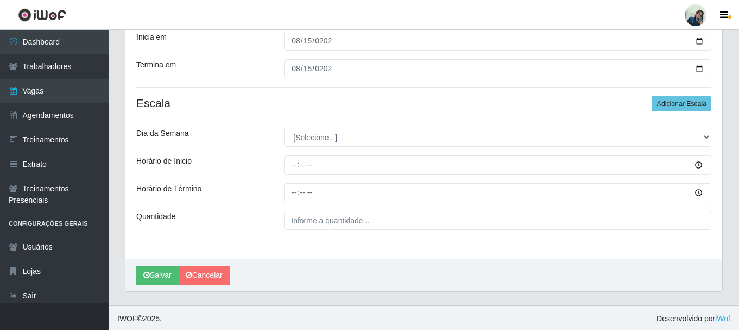
scroll to position [216, 0]
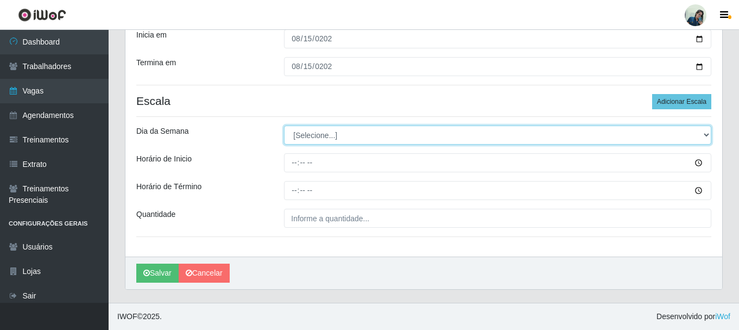
click at [305, 135] on select "[Selecione...] Segunda Terça Quarta Quinta Sexta Sábado Domingo" at bounding box center [497, 134] width 427 height 19
select select "5"
click at [284, 125] on select "[Selecione...] Segunda Terça Quarta Quinta Sexta Sábado Domingo" at bounding box center [497, 134] width 427 height 19
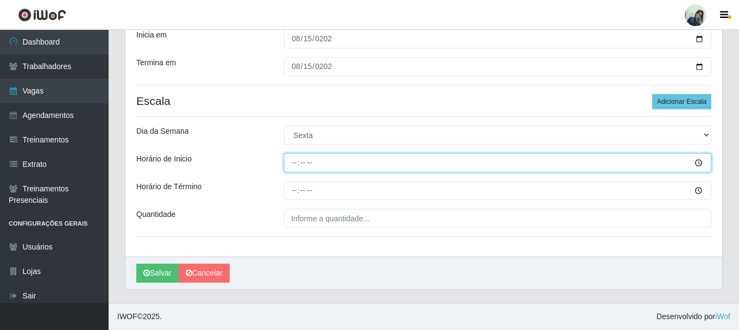
click at [294, 164] on input "Horário de Inicio" at bounding box center [497, 162] width 427 height 19
type input "10:00"
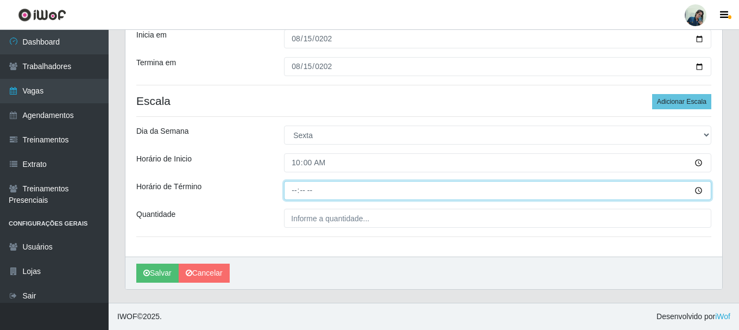
click at [295, 195] on input "Horário de Término" at bounding box center [497, 190] width 427 height 19
type input "16:00"
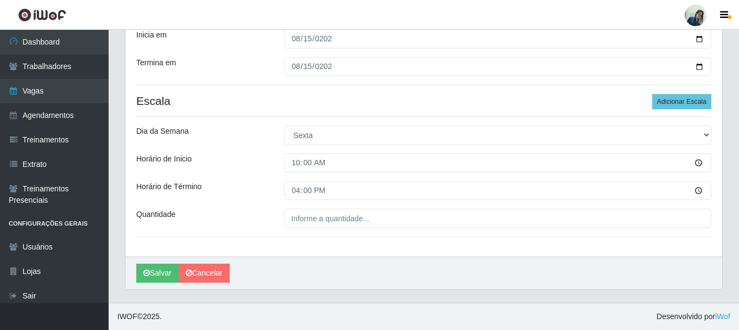
click at [238, 154] on div "Horário de Inicio" at bounding box center [202, 162] width 148 height 19
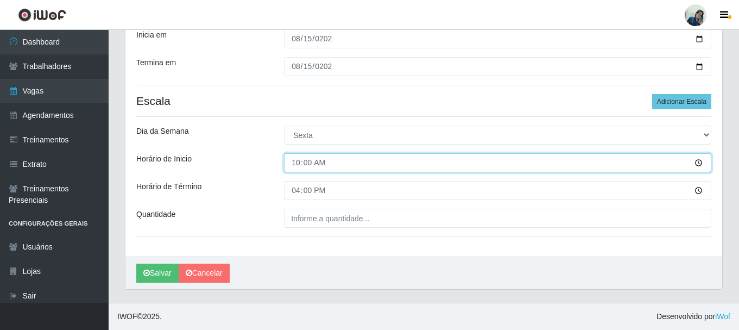
click at [314, 162] on input "10:00" at bounding box center [497, 162] width 427 height 19
type input "10:00"
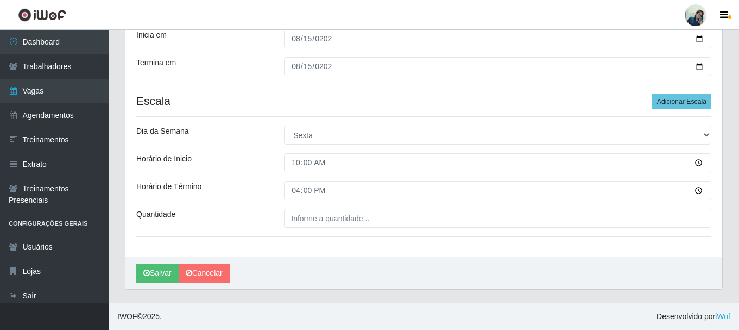
click at [205, 171] on div "Horário de Inicio" at bounding box center [202, 162] width 148 height 19
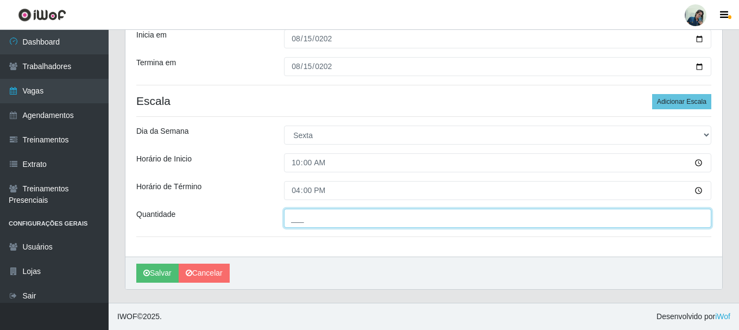
click at [295, 215] on input "___" at bounding box center [497, 218] width 427 height 19
type input "3__"
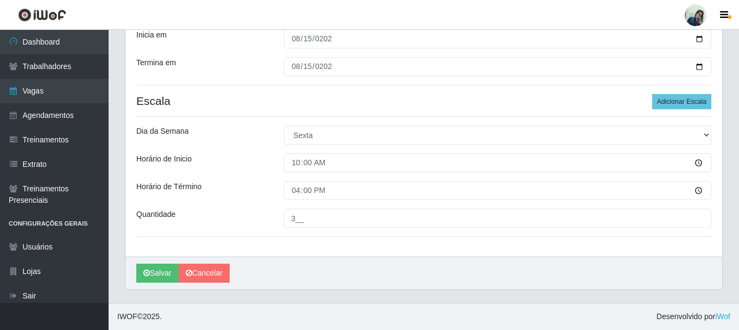
click at [228, 225] on div "Quantidade" at bounding box center [202, 218] width 148 height 19
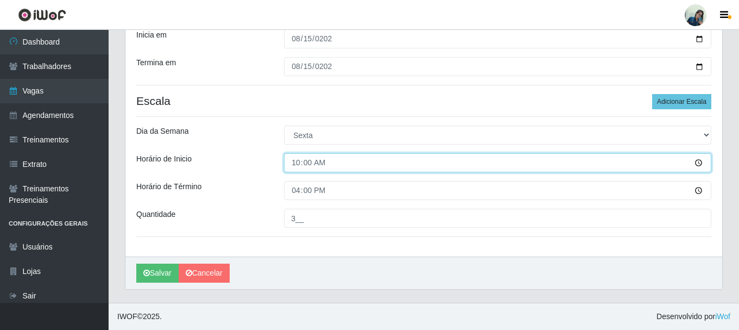
click at [313, 159] on input "10:00" at bounding box center [497, 162] width 427 height 19
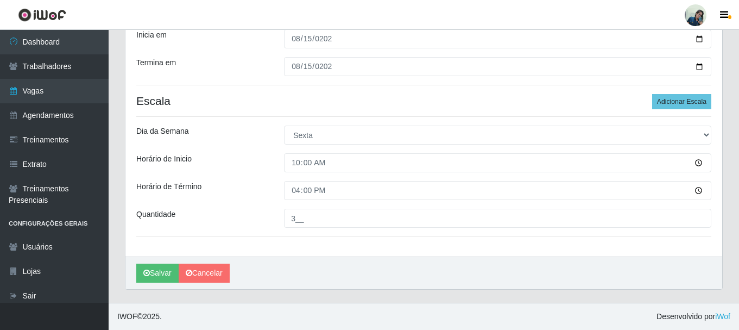
click at [247, 207] on div "[PERSON_NAME] Função [Selecione...] Auxiliar de Estacionamento Auxiliar de Esta…" at bounding box center [423, 66] width 597 height 379
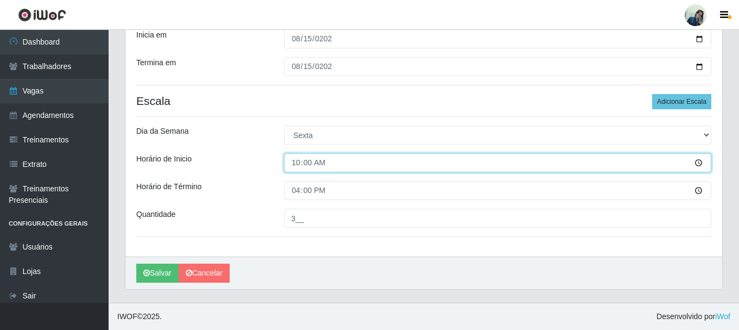
click at [323, 159] on input "10:00" at bounding box center [497, 162] width 427 height 19
click at [308, 165] on input "10:00" at bounding box center [497, 162] width 427 height 19
click at [296, 159] on input "10:30" at bounding box center [497, 162] width 427 height 19
type input "11:00"
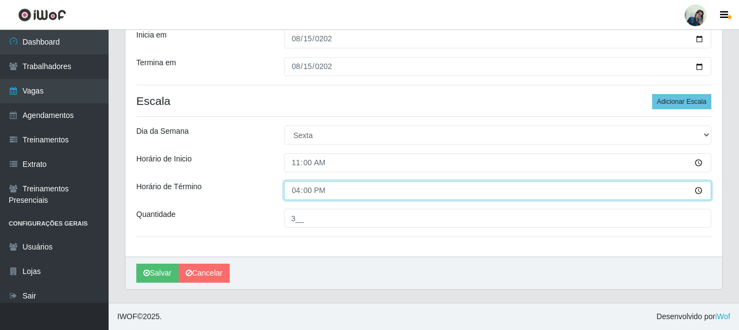
click at [304, 192] on input "16:00" at bounding box center [497, 190] width 427 height 19
click at [299, 192] on input "16:00" at bounding box center [497, 190] width 427 height 19
type input "17:00"
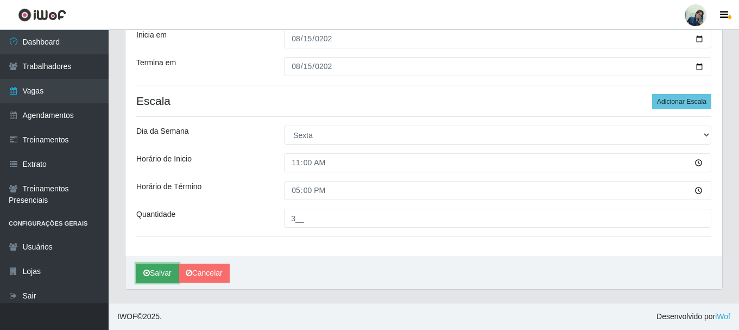
click at [167, 269] on button "Salvar" at bounding box center [157, 272] width 42 height 19
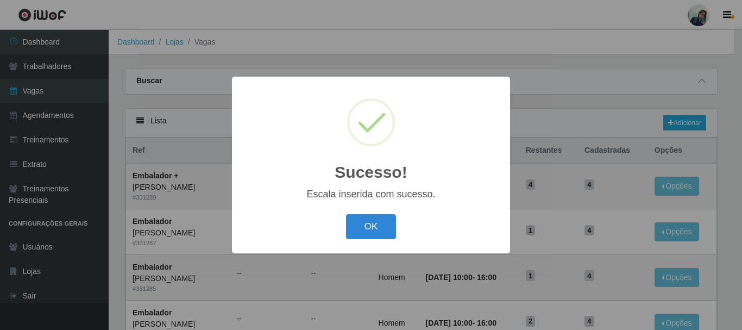
click at [397, 232] on div "OK Cancel" at bounding box center [371, 226] width 256 height 31
click at [369, 226] on button "OK" at bounding box center [371, 227] width 51 height 26
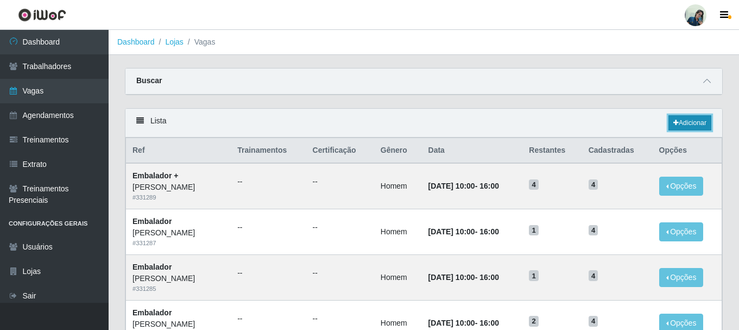
click at [676, 122] on icon at bounding box center [676, 122] width 5 height 7
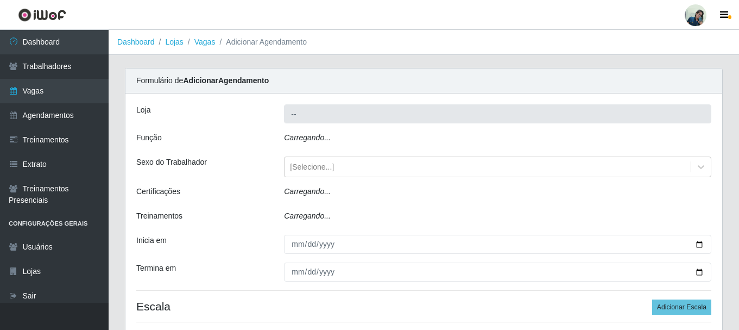
type input "[PERSON_NAME]"
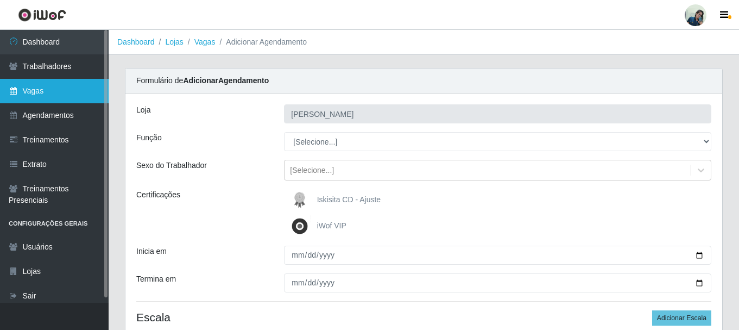
click at [62, 90] on link "Vagas" at bounding box center [54, 91] width 109 height 24
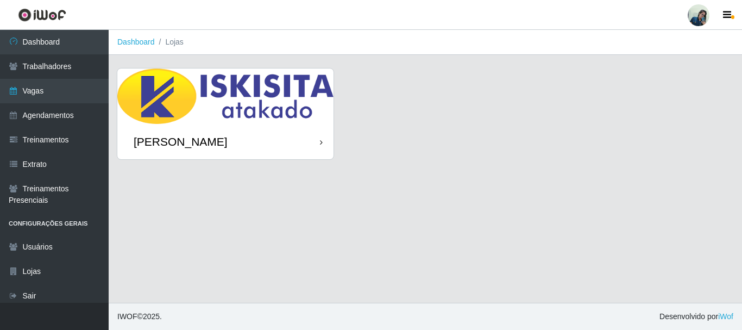
click at [166, 100] on img at bounding box center [225, 95] width 216 height 55
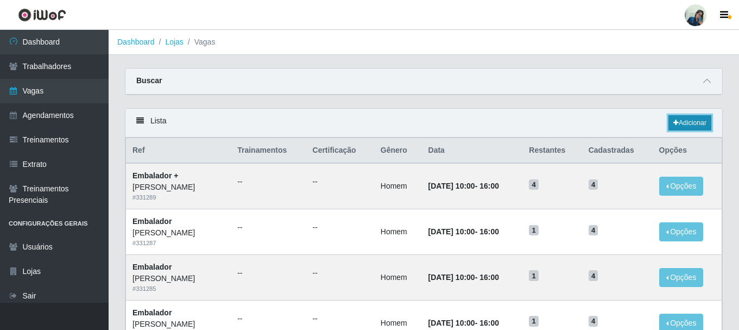
click at [682, 122] on link "Adicionar" at bounding box center [690, 122] width 43 height 15
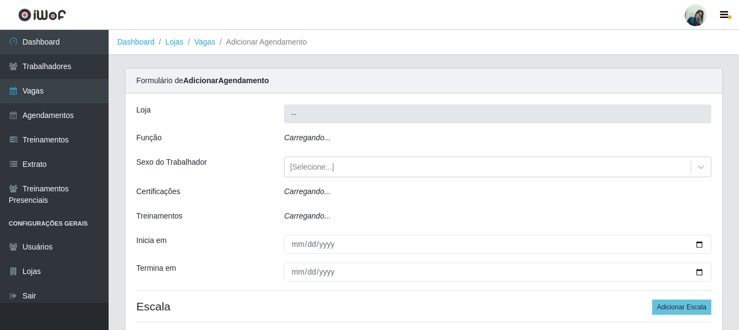
type input "[PERSON_NAME]"
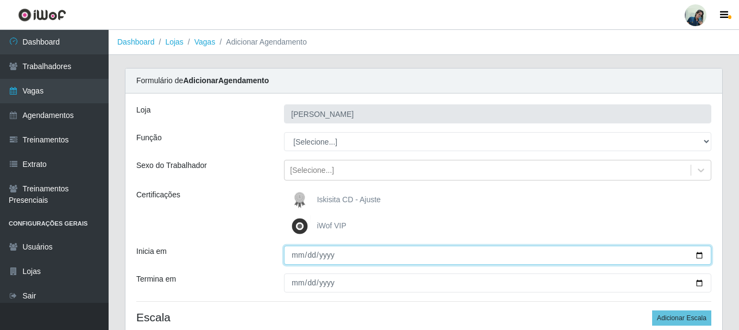
click at [294, 253] on input "Inicia em" at bounding box center [497, 255] width 427 height 19
type input "[PHONE_NUMBER]"
type input "[DATE]"
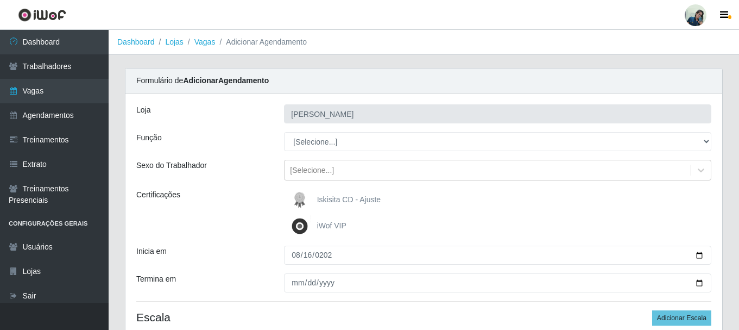
click at [249, 254] on div "Inicia em" at bounding box center [202, 255] width 148 height 19
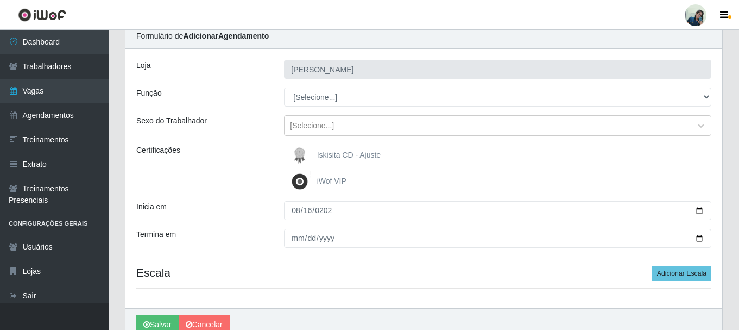
scroll to position [96, 0]
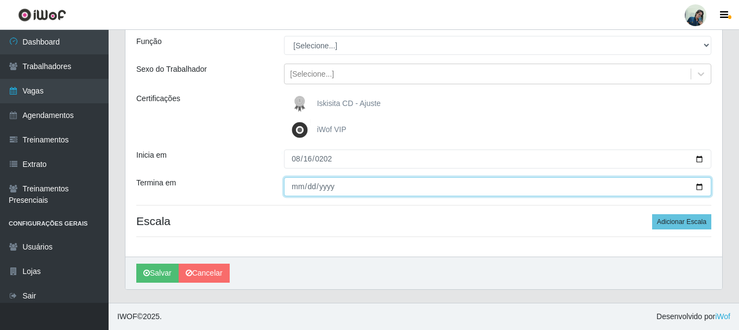
click at [297, 190] on input "Termina em" at bounding box center [497, 186] width 427 height 19
type input "[DATE]"
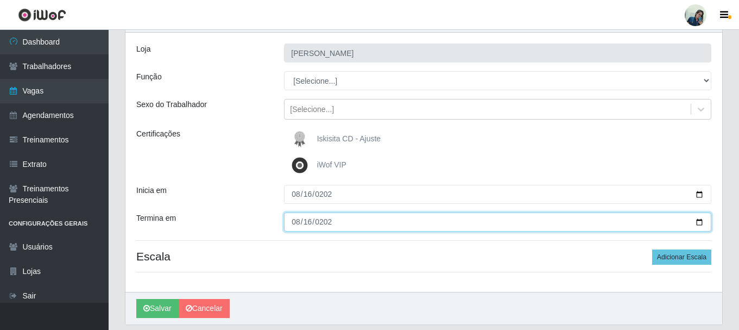
scroll to position [42, 0]
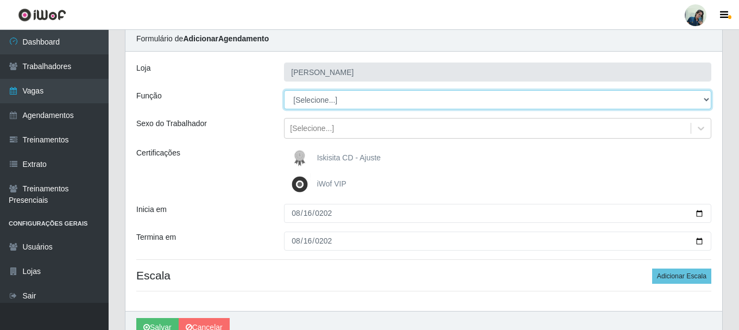
click at [307, 98] on select "[Selecione...] Auxiliar de Estacionamento Auxiliar de Estacionamento + Auxiliar…" at bounding box center [497, 99] width 427 height 19
select select "72"
click at [284, 90] on select "[Selecione...] Auxiliar de Estacionamento Auxiliar de Estacionamento + Auxiliar…" at bounding box center [497, 99] width 427 height 19
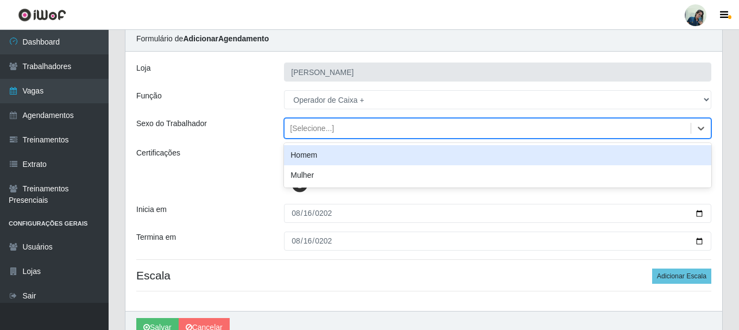
click at [311, 128] on div "[Selecione...]" at bounding box center [312, 128] width 44 height 11
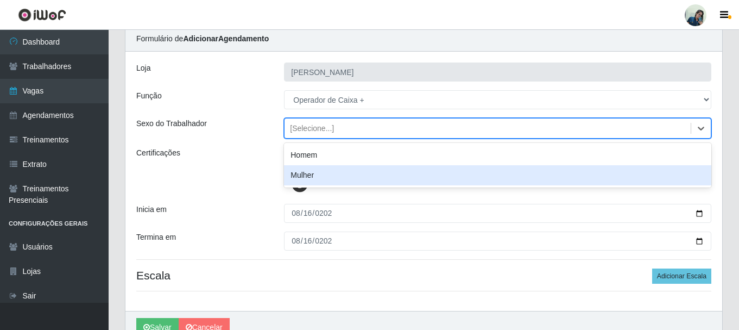
click at [315, 177] on div "Mulher" at bounding box center [497, 175] width 427 height 20
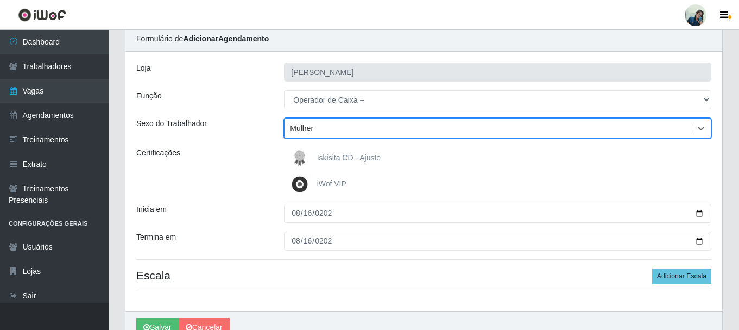
scroll to position [96, 0]
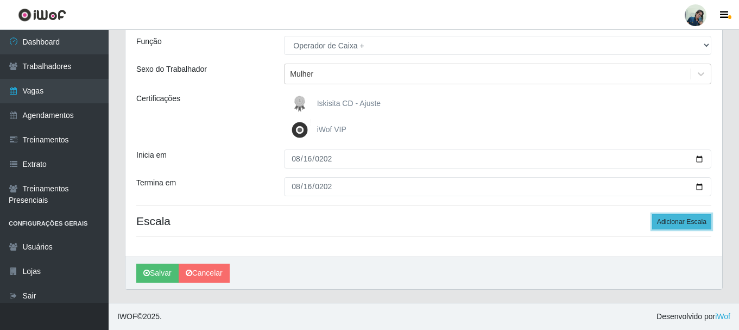
click at [684, 223] on button "Adicionar Escala" at bounding box center [681, 221] width 59 height 15
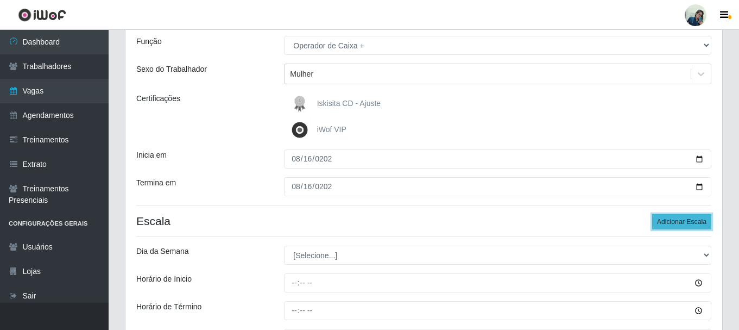
click at [684, 223] on button "Adicionar Escala" at bounding box center [681, 221] width 59 height 15
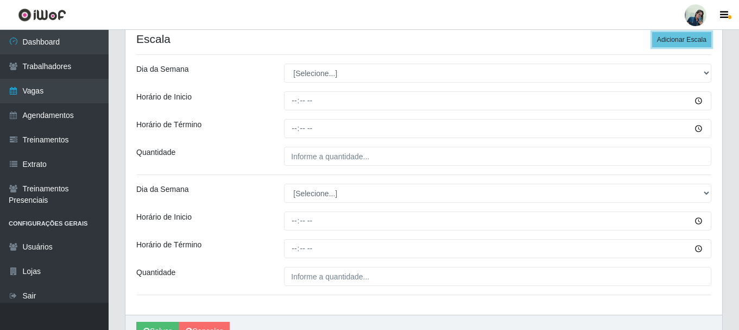
scroll to position [259, 0]
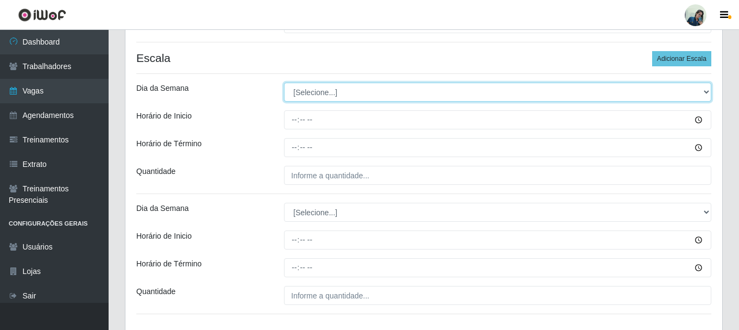
click at [319, 92] on select "[Selecione...] Segunda Terça Quarta Quinta Sexta Sábado Domingo" at bounding box center [497, 92] width 427 height 19
select select "6"
click at [284, 83] on select "[Selecione...] Segunda Terça Quarta Quinta Sexta Sábado Domingo" at bounding box center [497, 92] width 427 height 19
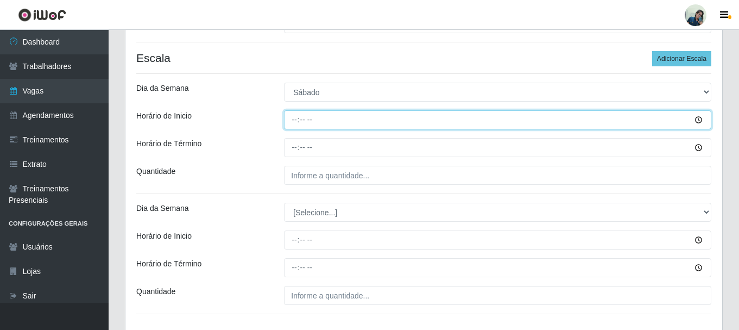
click at [296, 121] on input "Horário de Inicio" at bounding box center [497, 119] width 427 height 19
type input "09:00"
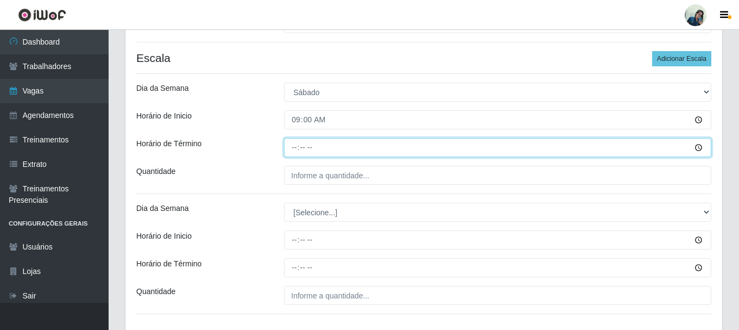
click at [295, 153] on input "Horário de Término" at bounding box center [497, 147] width 427 height 19
type input "15:00"
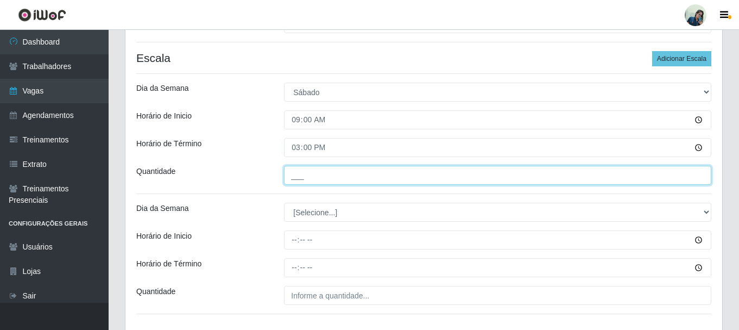
click at [306, 179] on input "___" at bounding box center [497, 175] width 427 height 19
type input "2__"
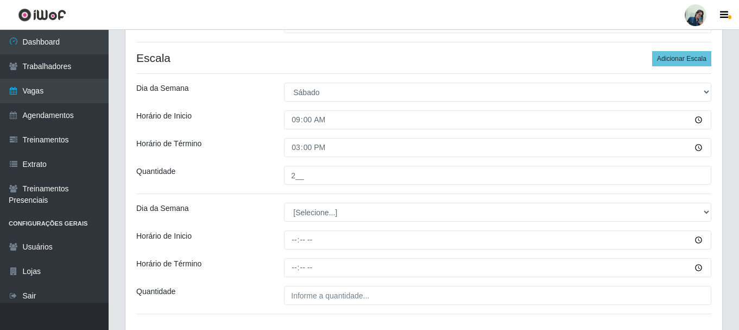
click at [267, 211] on div "Dia da Semana" at bounding box center [202, 212] width 148 height 19
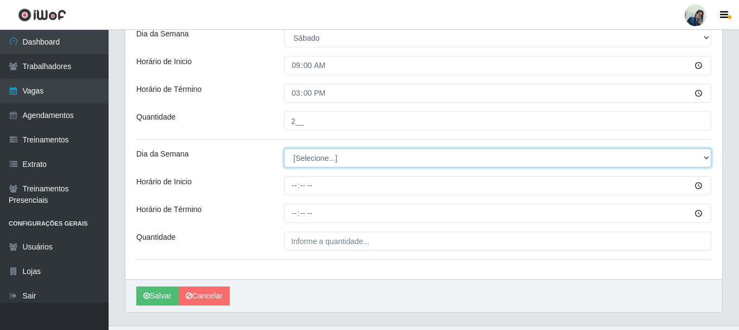
click at [307, 162] on select "[Selecione...] Segunda Terça Quarta Quinta Sexta Sábado Domingo" at bounding box center [497, 157] width 427 height 19
select select "6"
click at [284, 148] on select "[Selecione...] Segunda Terça Quarta Quinta Sexta Sábado Domingo" at bounding box center [497, 157] width 427 height 19
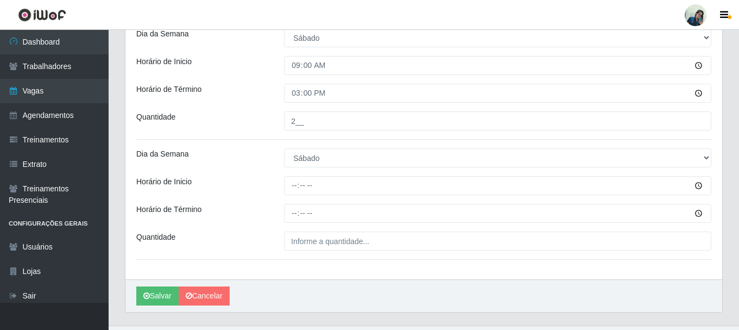
click at [260, 203] on div "[PERSON_NAME] Função [Selecione...] Auxiliar de Estacionamento Auxiliar de Esta…" at bounding box center [423, 29] width 597 height 499
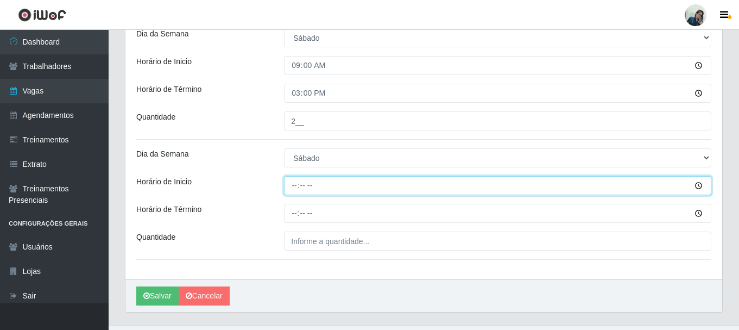
click at [302, 185] on input "Horário de Inicio" at bounding box center [497, 185] width 427 height 19
click at [292, 186] on input "Horário de Inicio" at bounding box center [497, 185] width 427 height 19
type input "10:00"
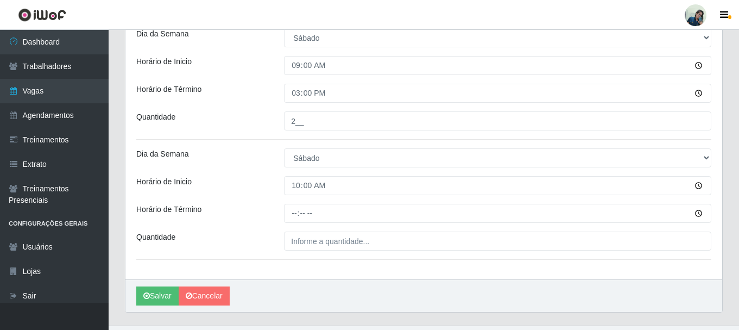
click at [261, 190] on div "Horário de Inicio" at bounding box center [202, 185] width 148 height 19
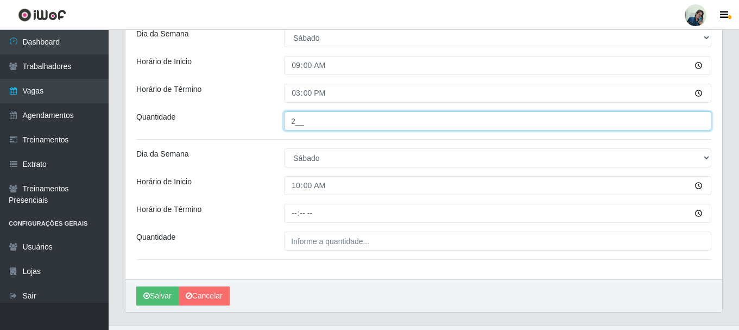
click at [301, 121] on input "2__" at bounding box center [497, 120] width 427 height 19
type input "3__"
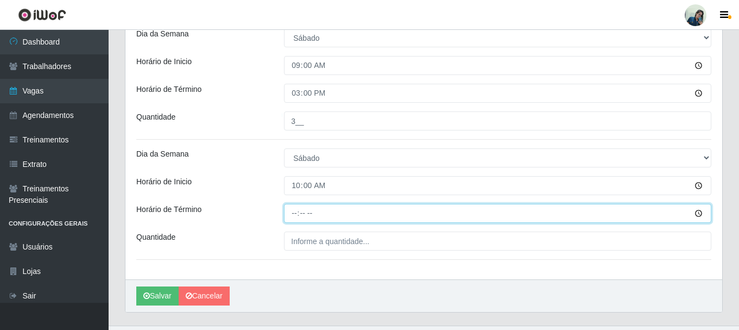
click at [298, 215] on input "Horário de Término" at bounding box center [497, 213] width 427 height 19
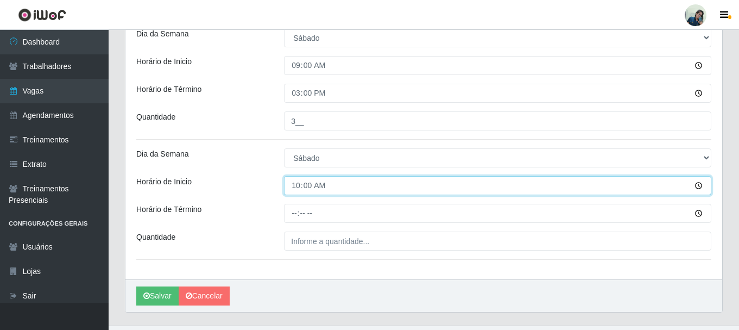
click at [312, 187] on input "10:00" at bounding box center [497, 185] width 427 height 19
type input "10:30"
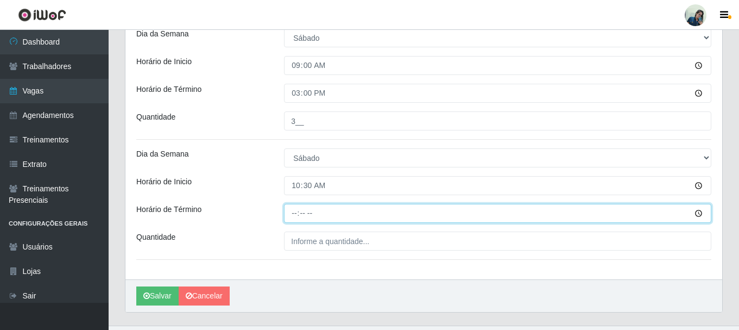
click at [296, 212] on input "Horário de Término" at bounding box center [497, 213] width 427 height 19
type input "16:30"
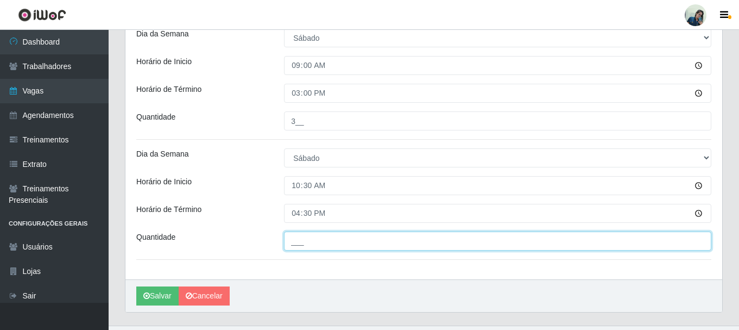
click at [304, 236] on input "___" at bounding box center [497, 240] width 427 height 19
type input "4__"
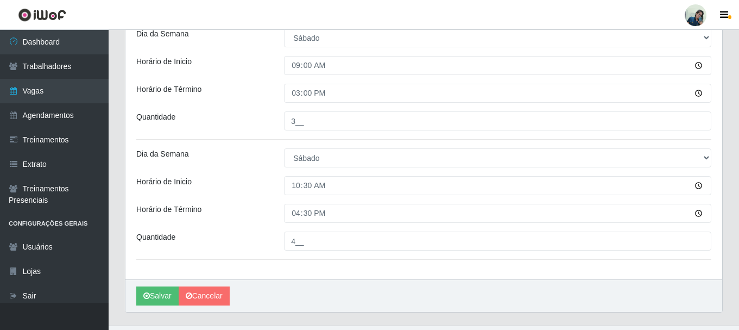
click at [254, 245] on div "Quantidade" at bounding box center [202, 240] width 148 height 19
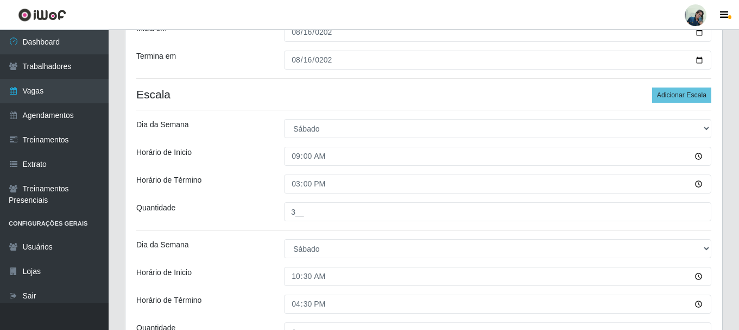
scroll to position [205, 0]
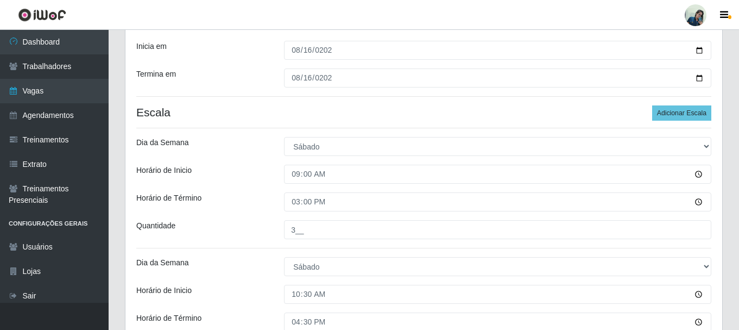
click at [231, 220] on div "Quantidade" at bounding box center [202, 229] width 148 height 19
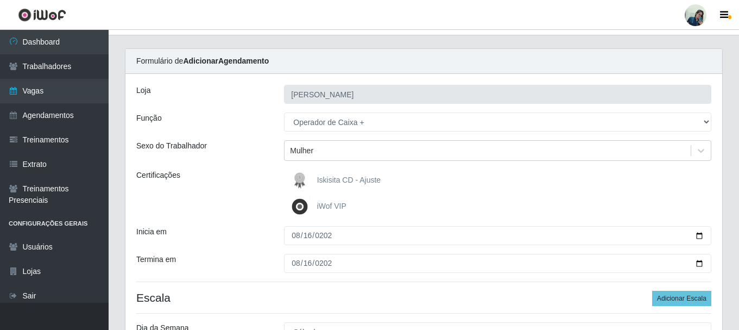
scroll to position [0, 0]
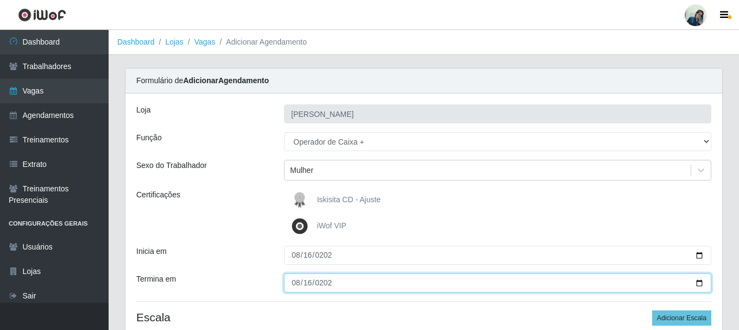
click at [331, 282] on input "[DATE]" at bounding box center [497, 282] width 427 height 19
click at [298, 284] on input "[DATE]" at bounding box center [497, 282] width 427 height 19
type input "[DATE]"
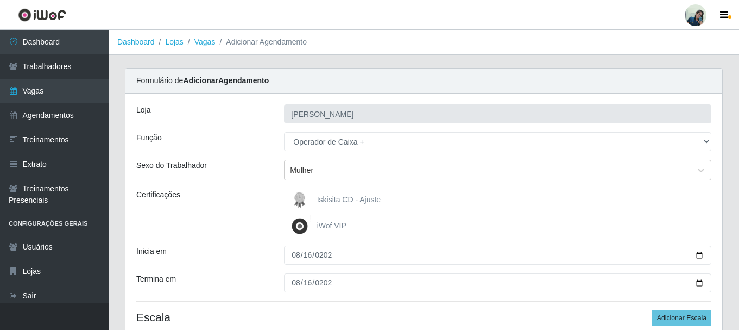
click at [215, 222] on div "Certificações" at bounding box center [202, 213] width 148 height 48
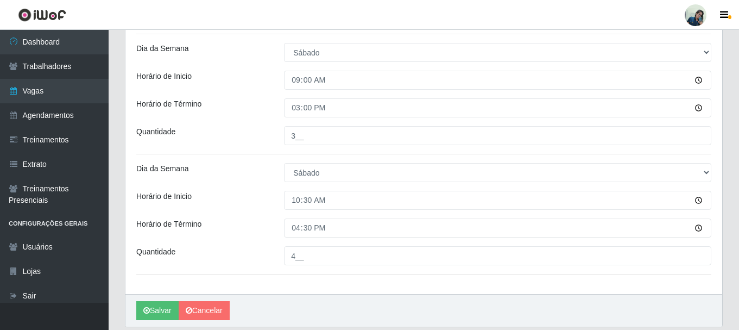
scroll to position [326, 0]
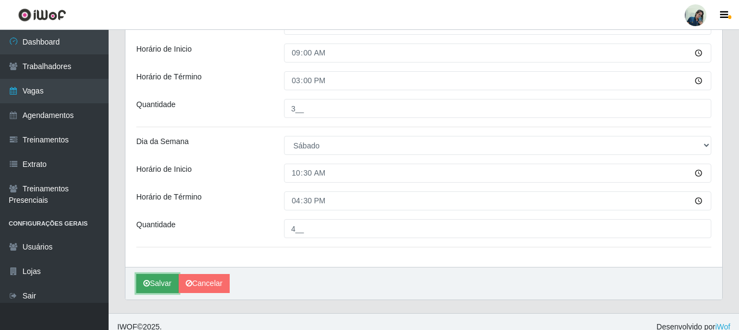
click at [148, 285] on icon "submit" at bounding box center [146, 283] width 7 height 8
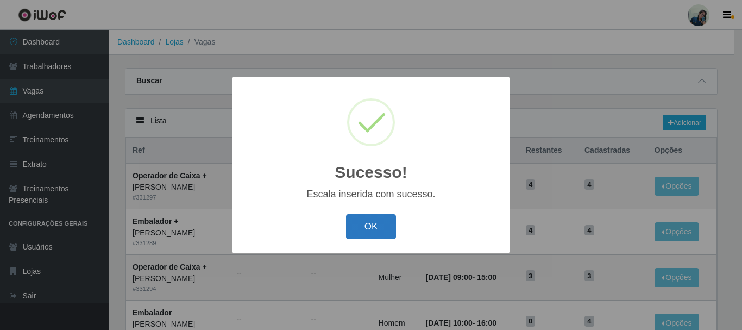
click at [383, 222] on button "OK" at bounding box center [371, 227] width 51 height 26
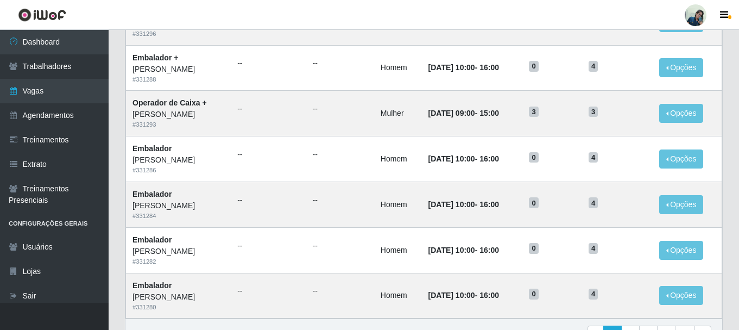
scroll to position [591, 0]
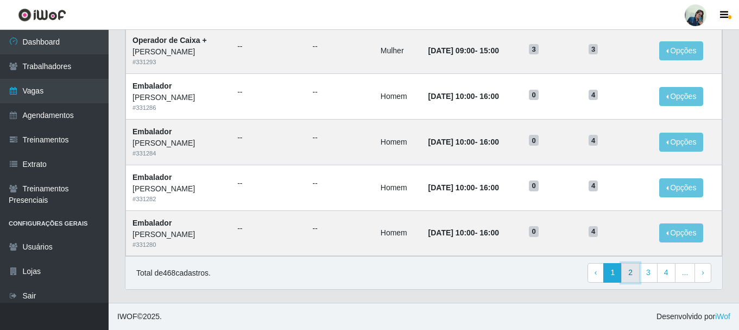
click at [635, 272] on link "2" at bounding box center [630, 273] width 18 height 20
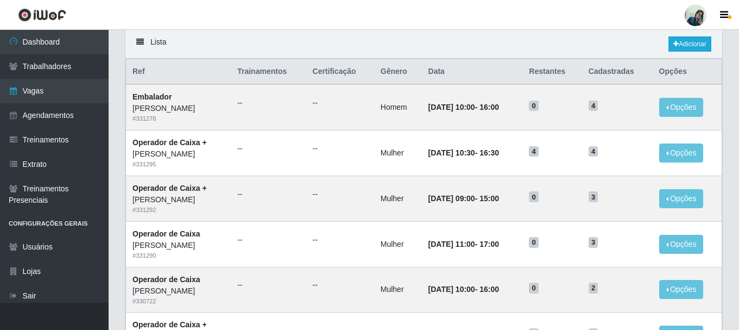
scroll to position [109, 0]
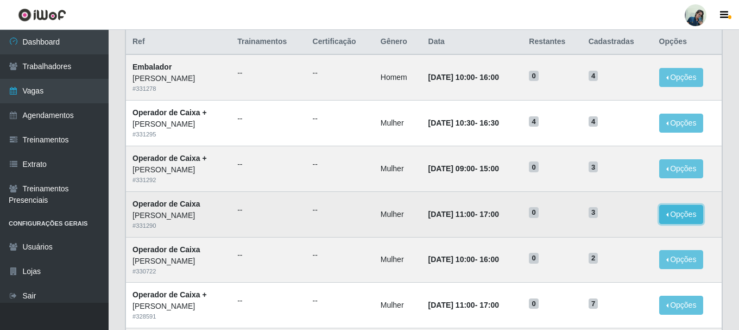
click at [684, 216] on button "Opções" at bounding box center [681, 214] width 45 height 19
click at [613, 218] on link "Editar" at bounding box center [598, 216] width 31 height 9
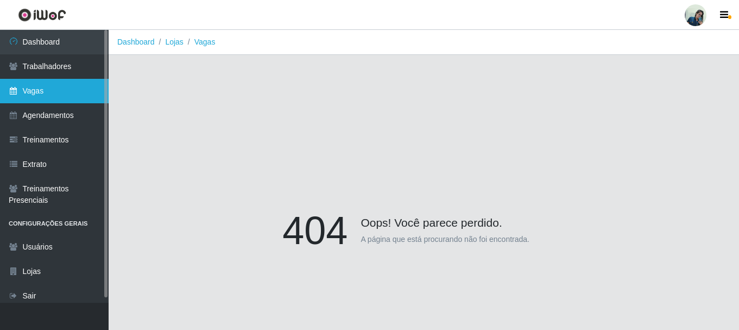
click at [40, 95] on link "Vagas" at bounding box center [54, 91] width 109 height 24
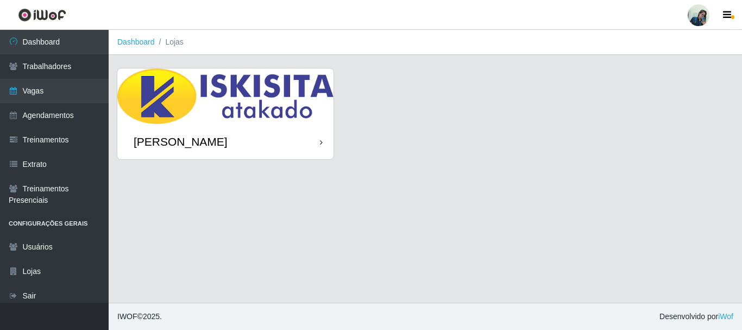
click at [199, 143] on div "[PERSON_NAME]" at bounding box center [181, 142] width 94 height 14
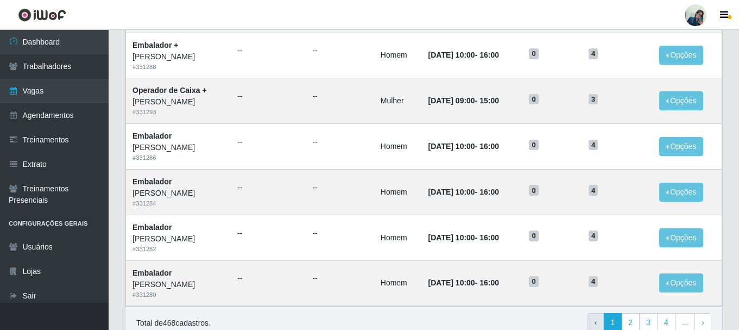
scroll to position [591, 0]
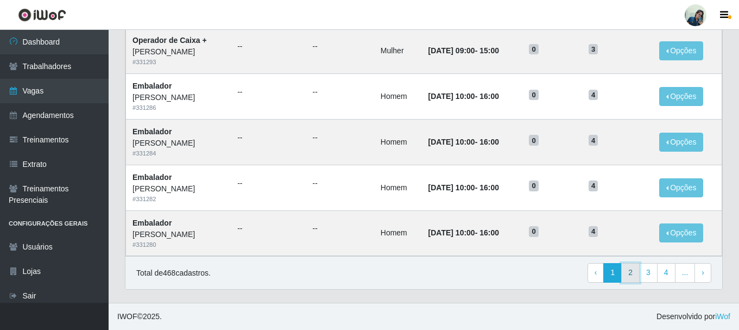
click at [626, 269] on link "2" at bounding box center [630, 273] width 18 height 20
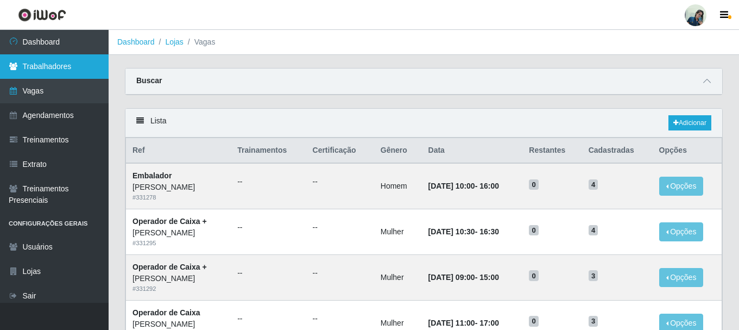
click at [31, 63] on link "Trabalhadores" at bounding box center [54, 66] width 109 height 24
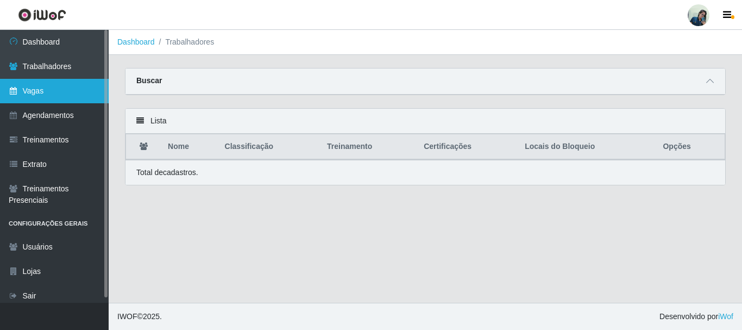
click at [40, 84] on link "Vagas" at bounding box center [54, 91] width 109 height 24
